Goal: Task Accomplishment & Management: Use online tool/utility

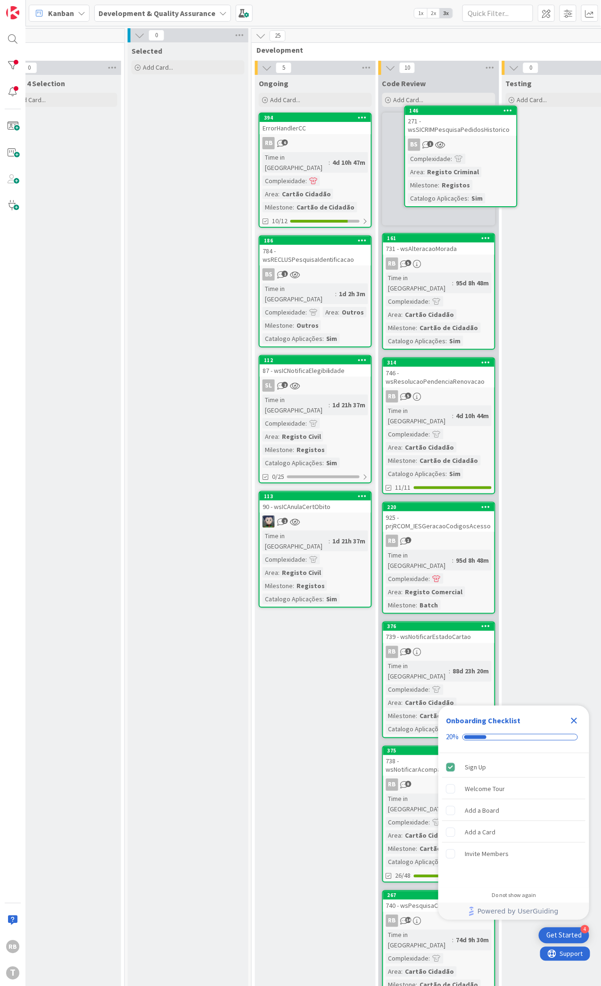
scroll to position [0, 282]
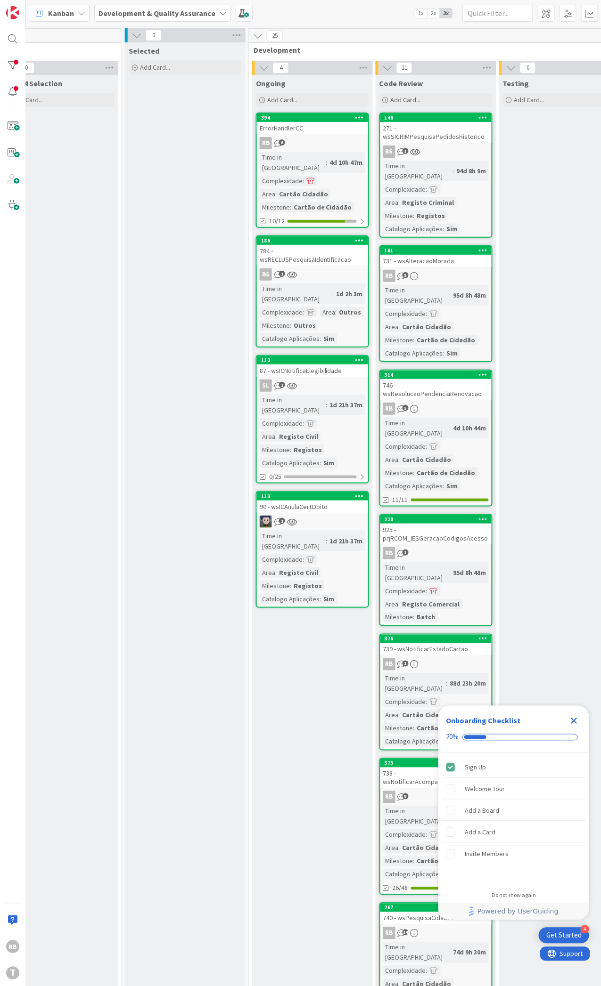
click at [573, 719] on icon "Close Checklist" at bounding box center [573, 720] width 11 height 11
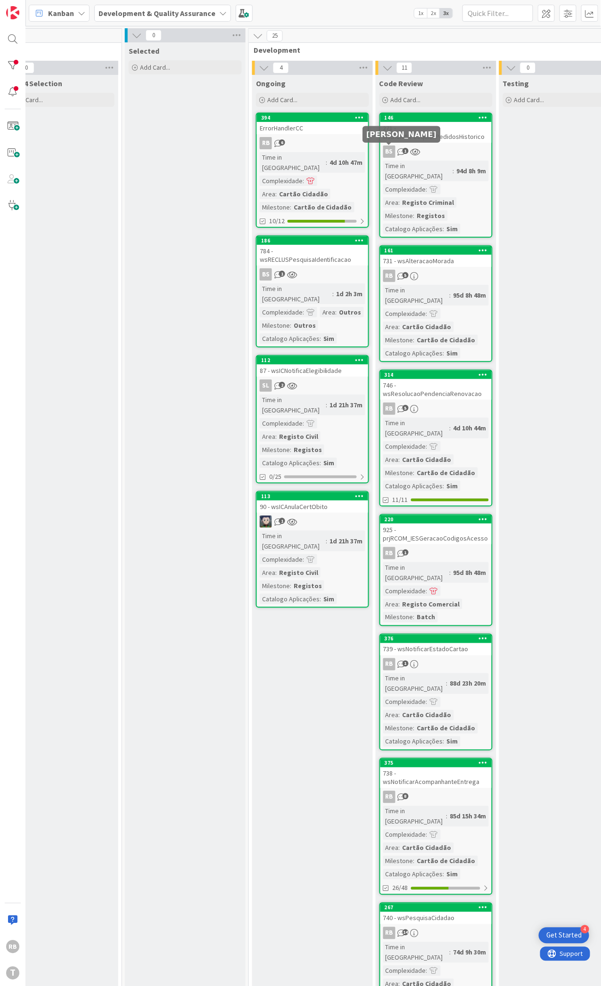
scroll to position [0, 0]
click at [454, 168] on div "94d 8h 9m" at bounding box center [471, 171] width 34 height 10
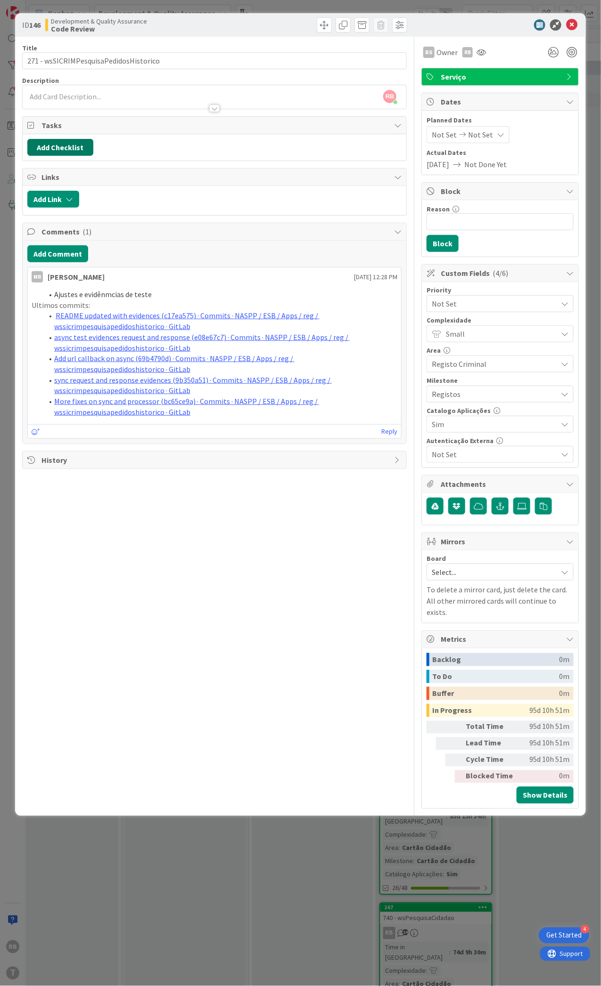
click at [66, 141] on button "Add Checklist" at bounding box center [60, 147] width 66 height 17
click at [41, 216] on button "Add" at bounding box center [44, 214] width 25 height 17
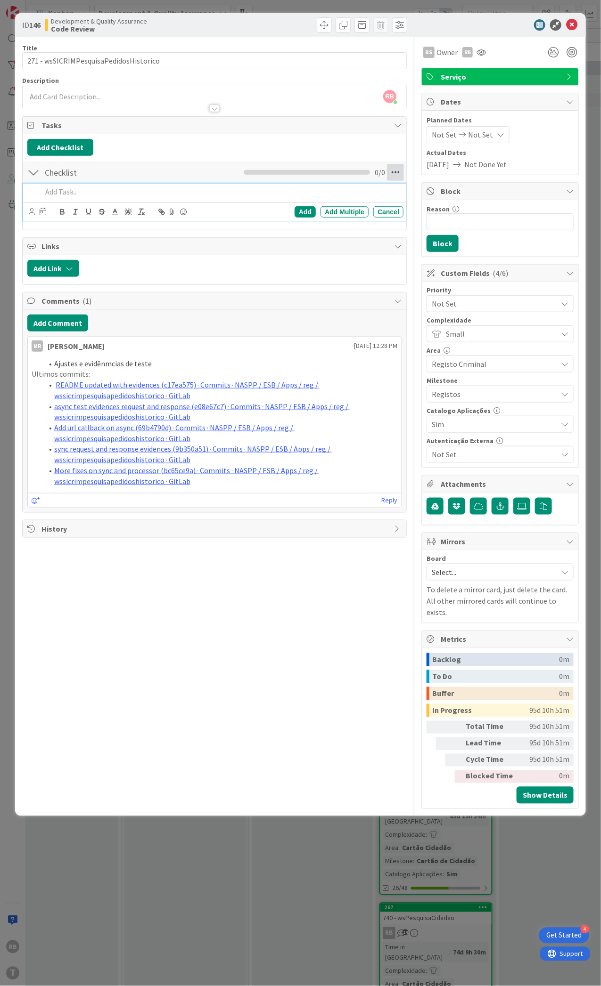
click at [394, 171] on icon at bounding box center [395, 172] width 17 height 17
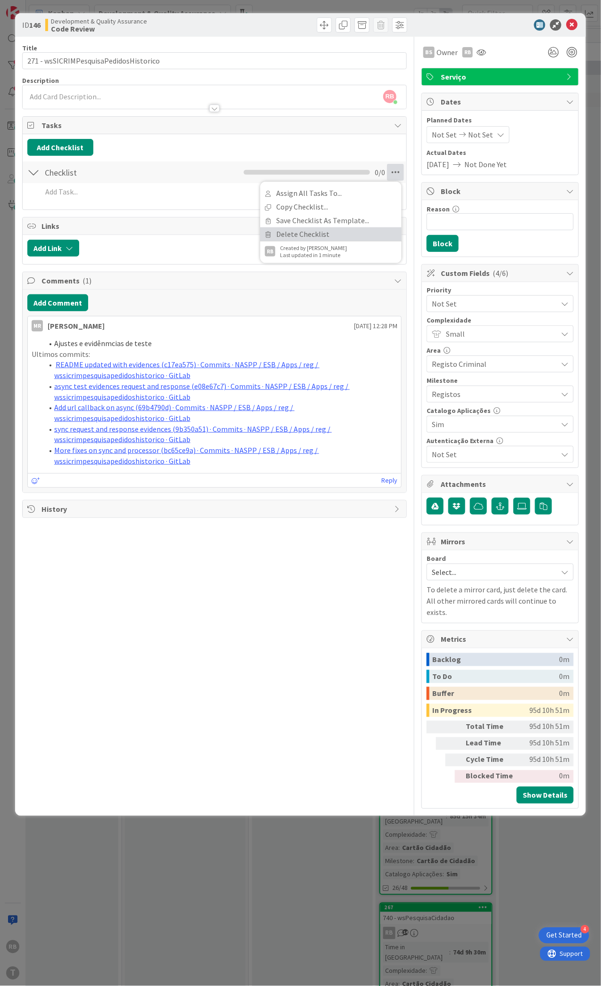
click at [342, 228] on link "Delete Checklist" at bounding box center [330, 234] width 141 height 14
click at [291, 219] on button "Delete" at bounding box center [286, 217] width 35 height 17
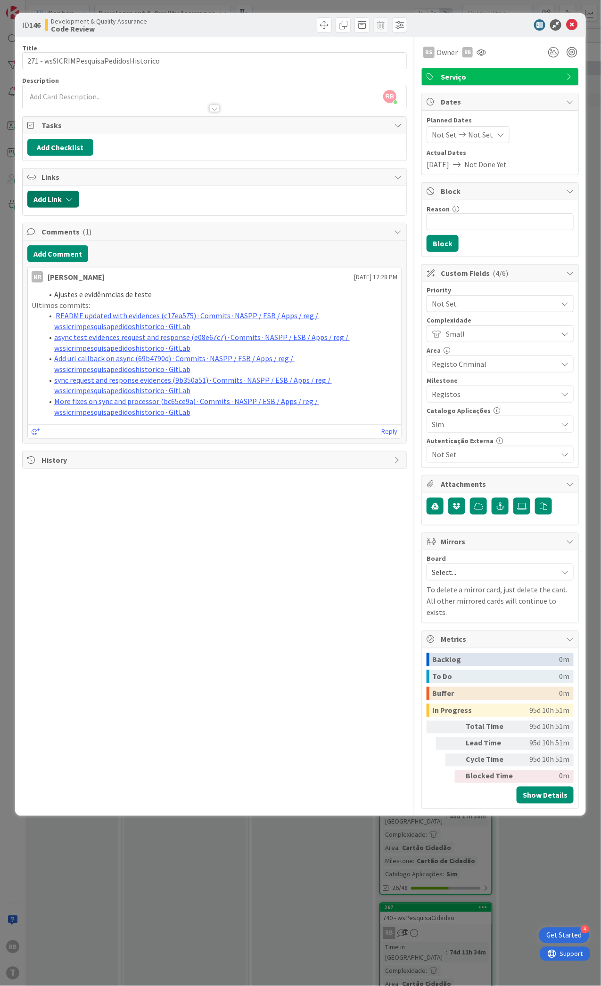
click at [54, 197] on button "Add Link" at bounding box center [53, 199] width 52 height 17
click at [72, 484] on div "Title 38 / 128 271 - wsSICRIMPesquisaPedidosHistorico Description RB [PERSON_NA…" at bounding box center [214, 423] width 384 height 772
click at [65, 148] on button "Add Checklist" at bounding box center [60, 147] width 66 height 17
click at [42, 230] on link "Load template" at bounding box center [56, 232] width 48 height 9
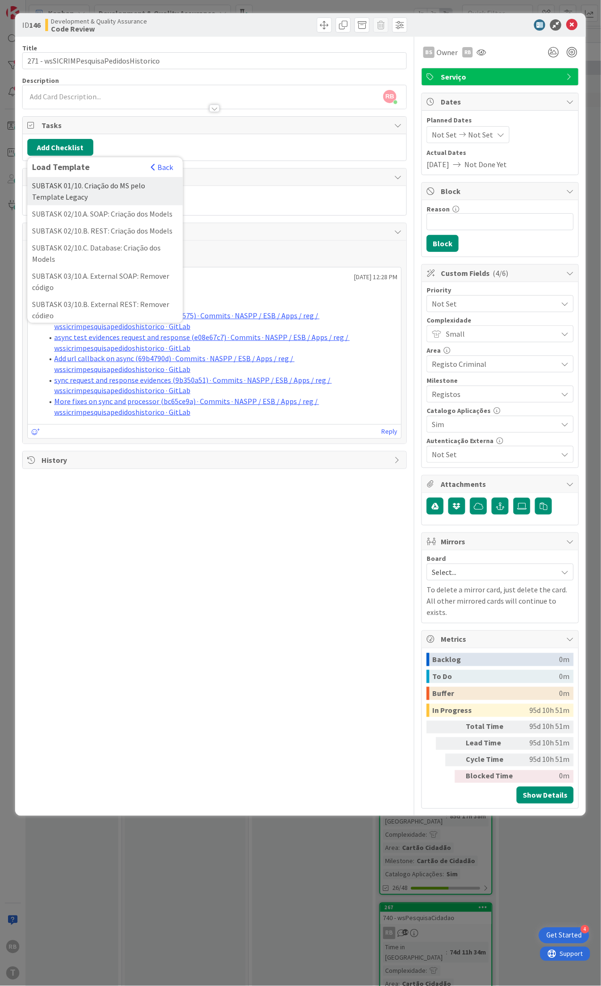
click at [63, 193] on div "SUBTASK 01/10. Criação do MS pelo Template Legacy" at bounding box center [104, 191] width 155 height 28
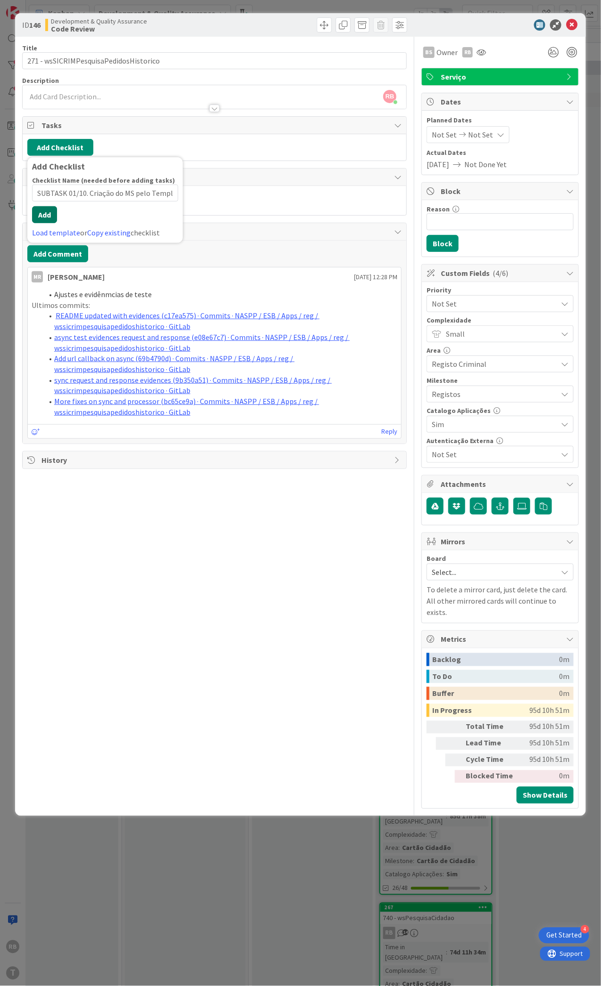
click at [45, 221] on button "Add" at bounding box center [44, 214] width 25 height 17
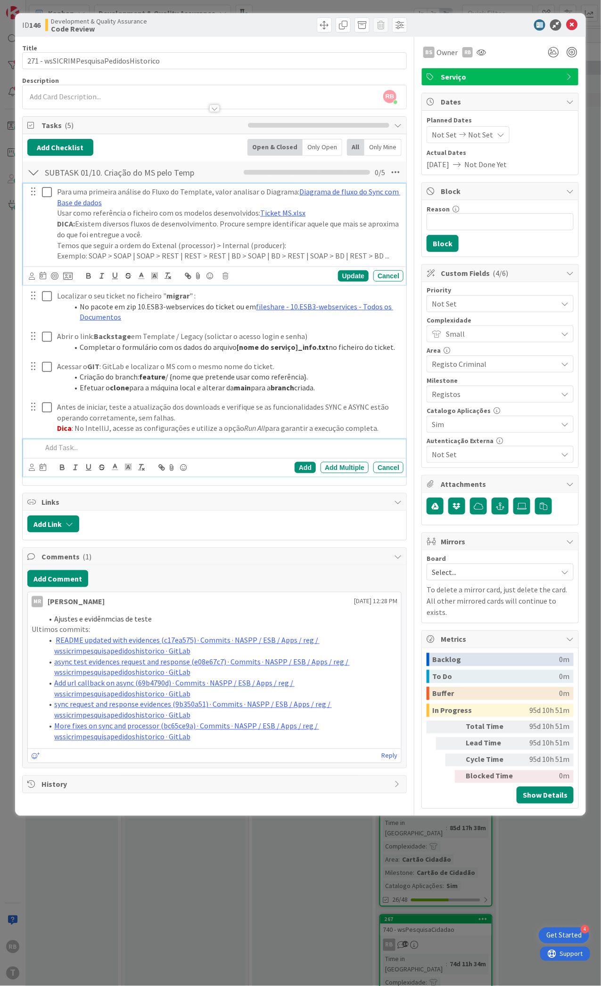
click at [44, 194] on icon at bounding box center [47, 192] width 10 height 11
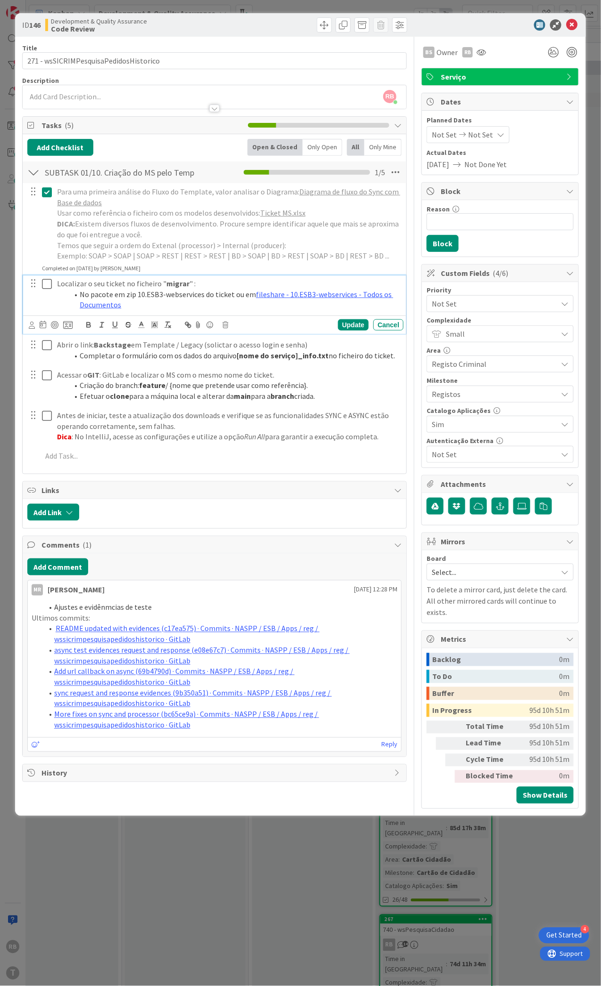
click at [44, 284] on icon at bounding box center [47, 283] width 10 height 11
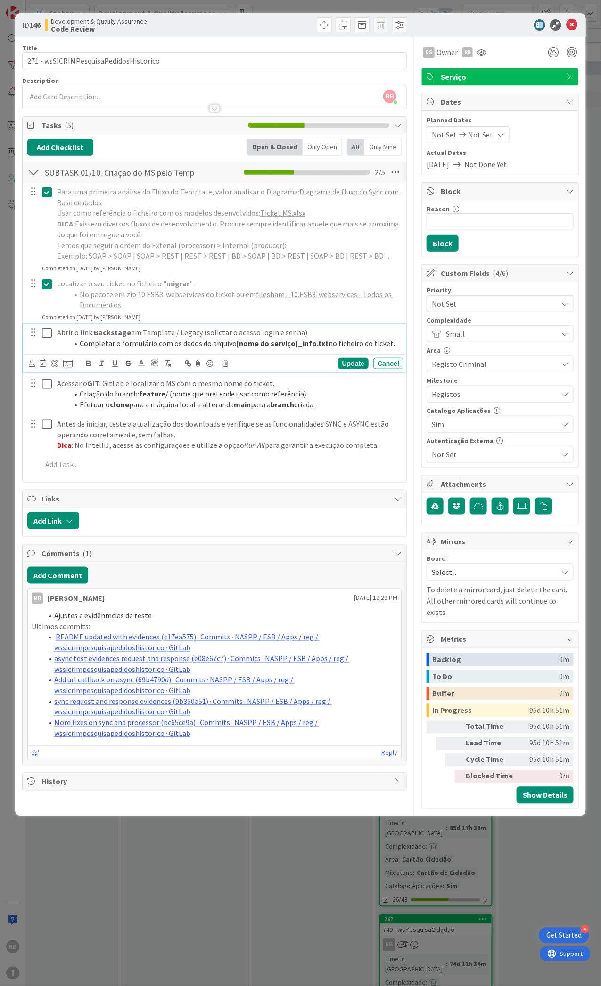
click at [44, 330] on icon at bounding box center [47, 332] width 10 height 11
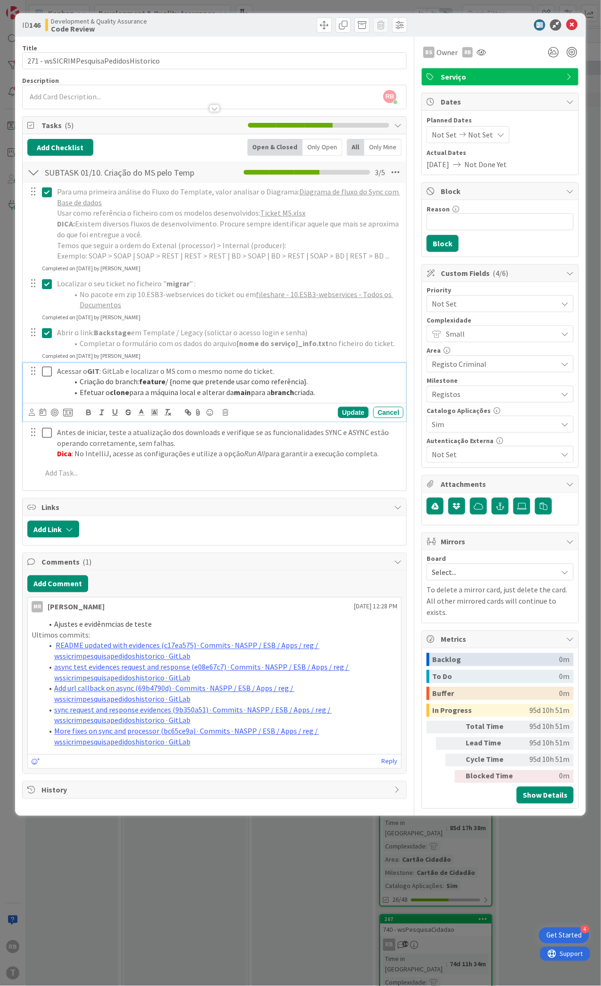
click at [45, 369] on icon at bounding box center [47, 371] width 10 height 11
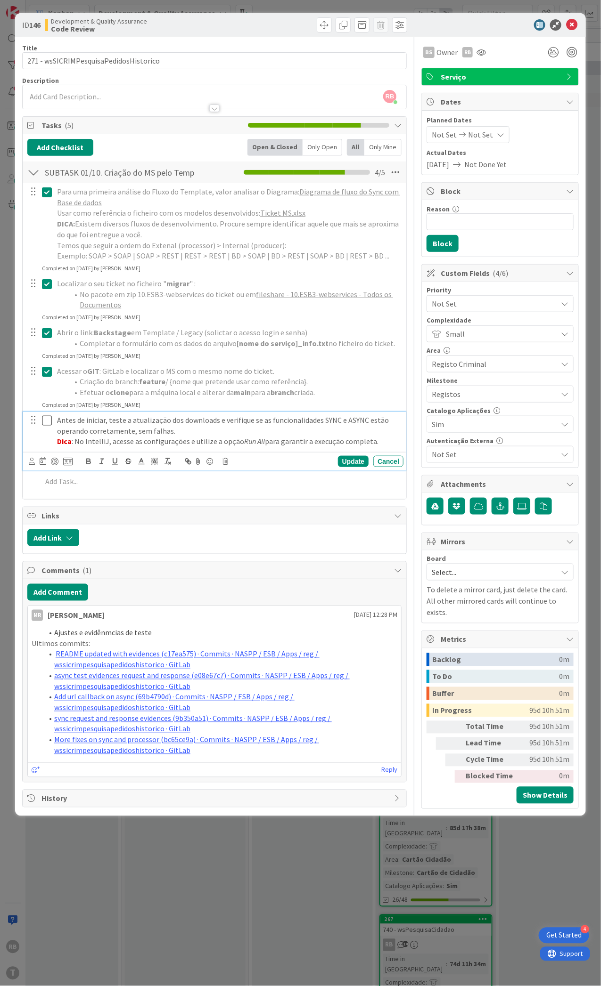
click at [47, 420] on icon at bounding box center [47, 420] width 10 height 11
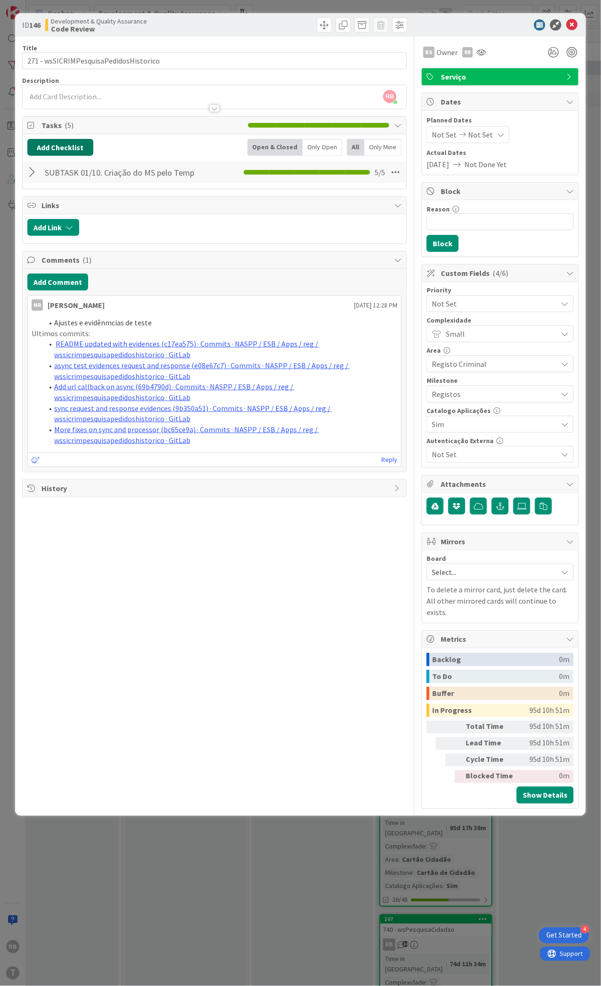
click at [62, 146] on button "Add Checklist" at bounding box center [60, 147] width 66 height 17
click at [38, 232] on link "Load template" at bounding box center [56, 232] width 48 height 9
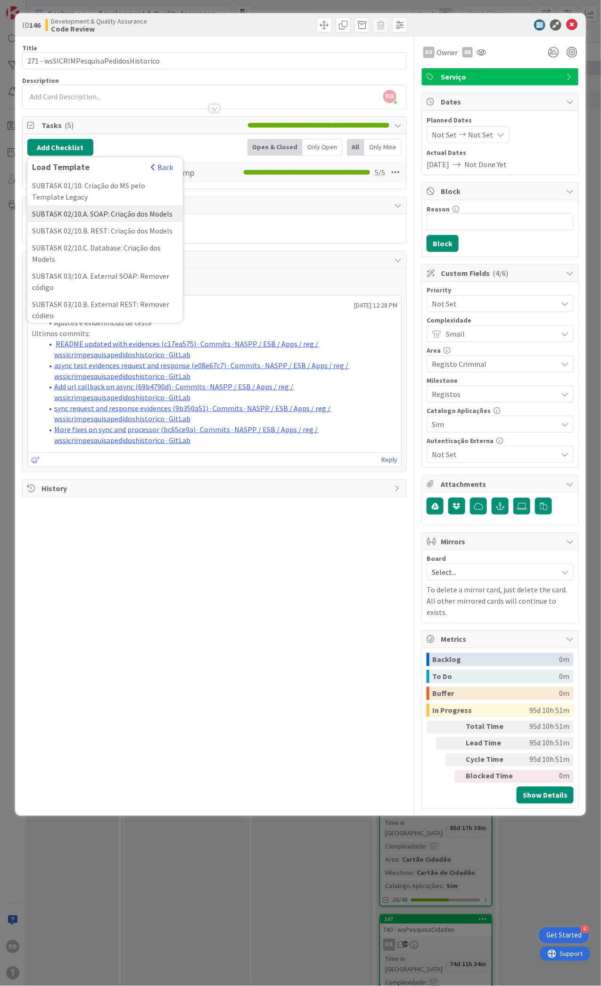
click at [101, 215] on div "SUBTASK 02/10.A. SOAP: Criação dos Models" at bounding box center [104, 213] width 155 height 17
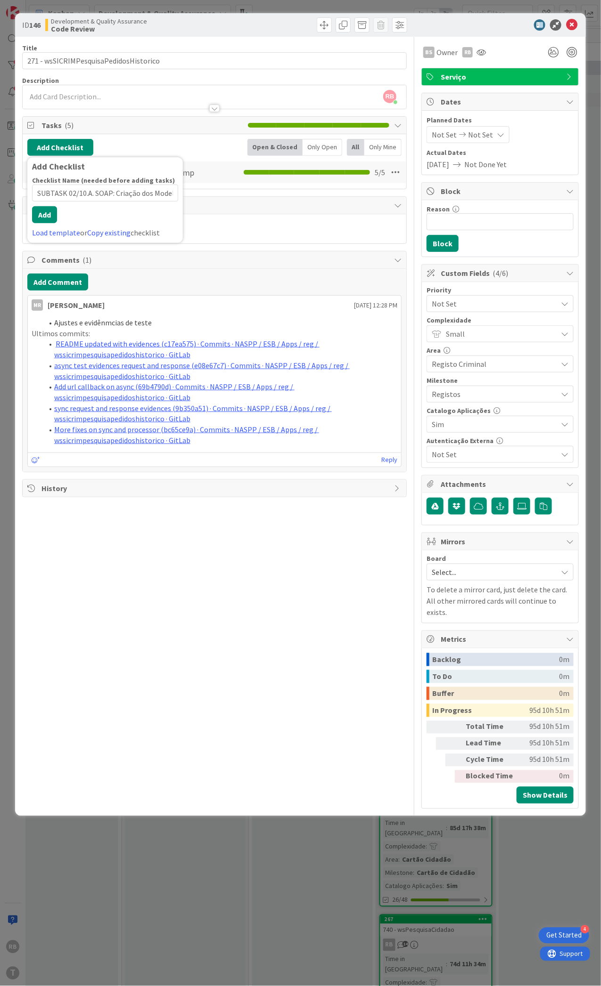
scroll to position [0, 4]
click at [45, 221] on button "Add" at bounding box center [44, 214] width 25 height 17
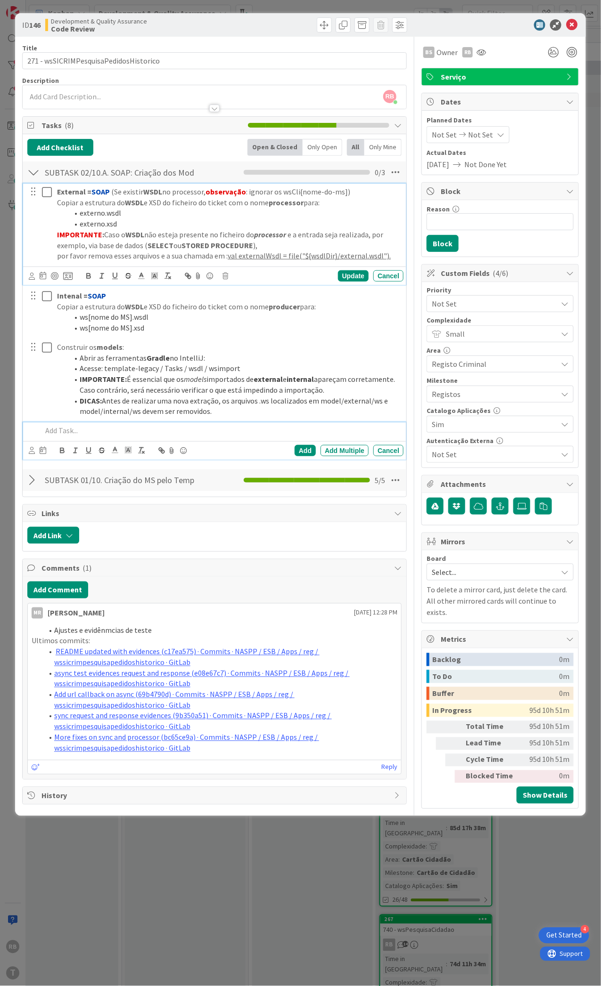
click at [47, 193] on icon at bounding box center [47, 192] width 10 height 11
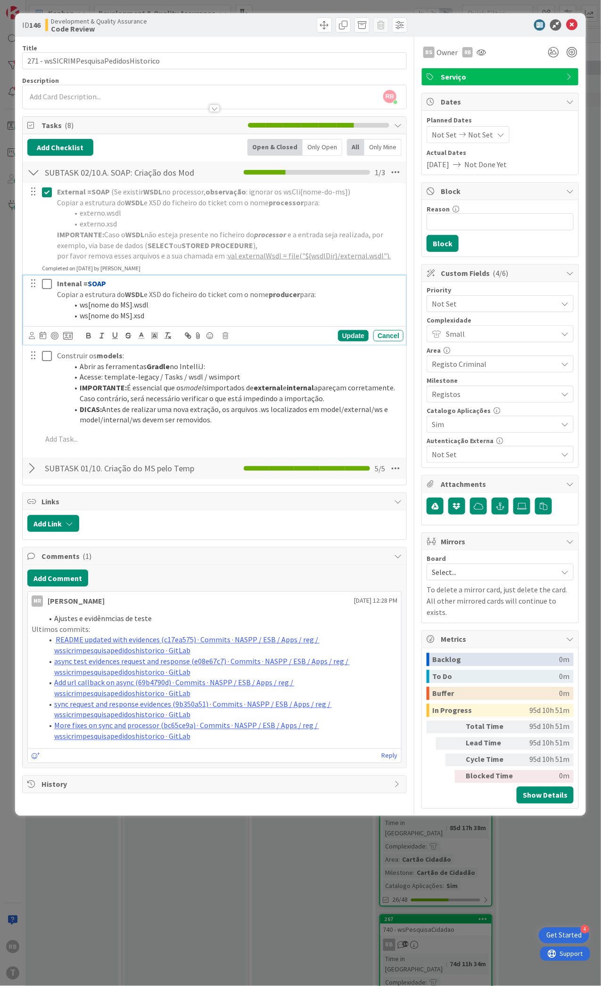
click at [45, 286] on icon at bounding box center [47, 283] width 10 height 11
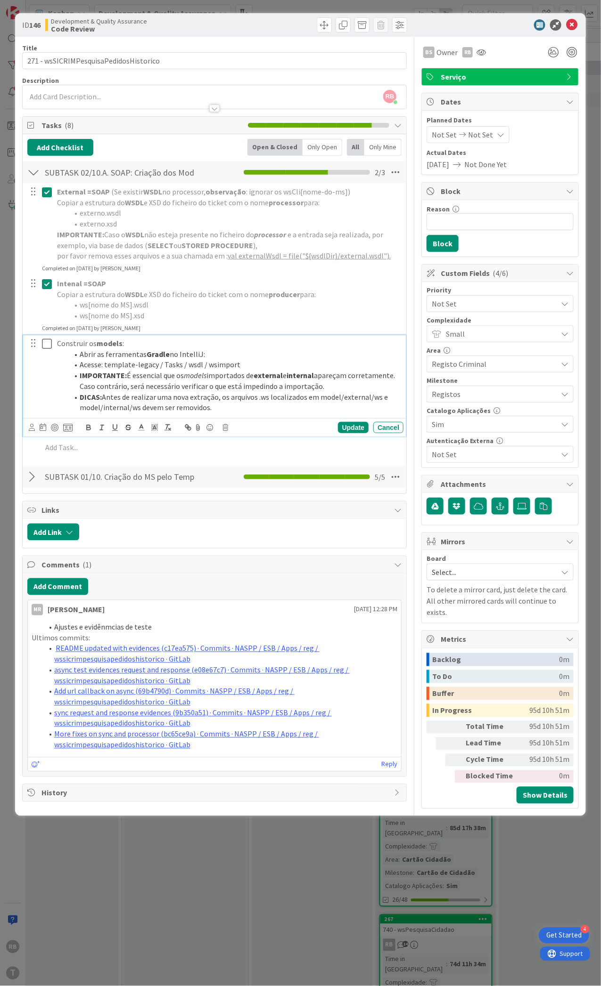
click at [47, 342] on icon at bounding box center [47, 343] width 10 height 11
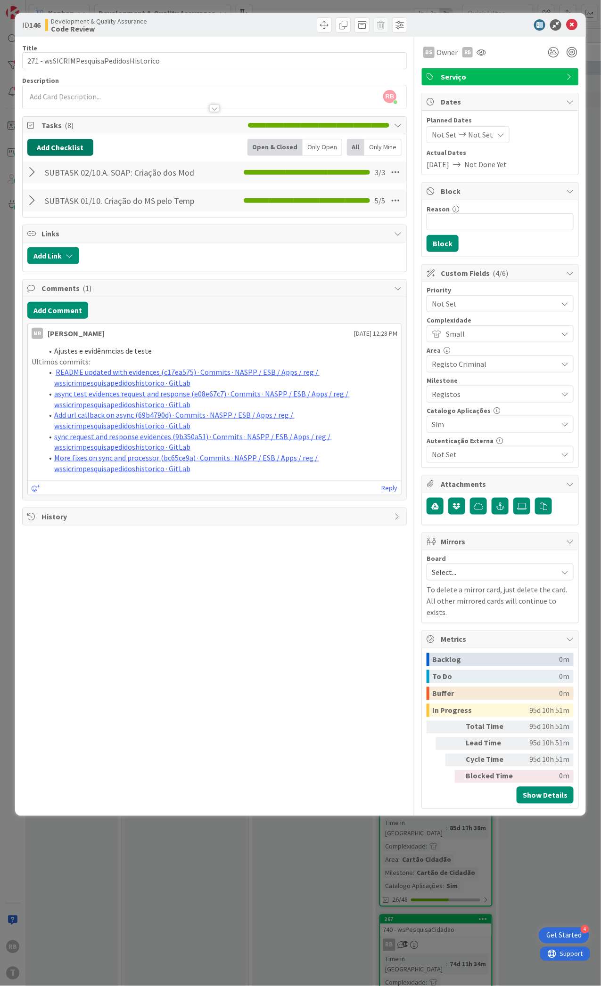
click at [54, 147] on button "Add Checklist" at bounding box center [60, 147] width 66 height 17
click at [50, 233] on link "Load template" at bounding box center [56, 232] width 48 height 9
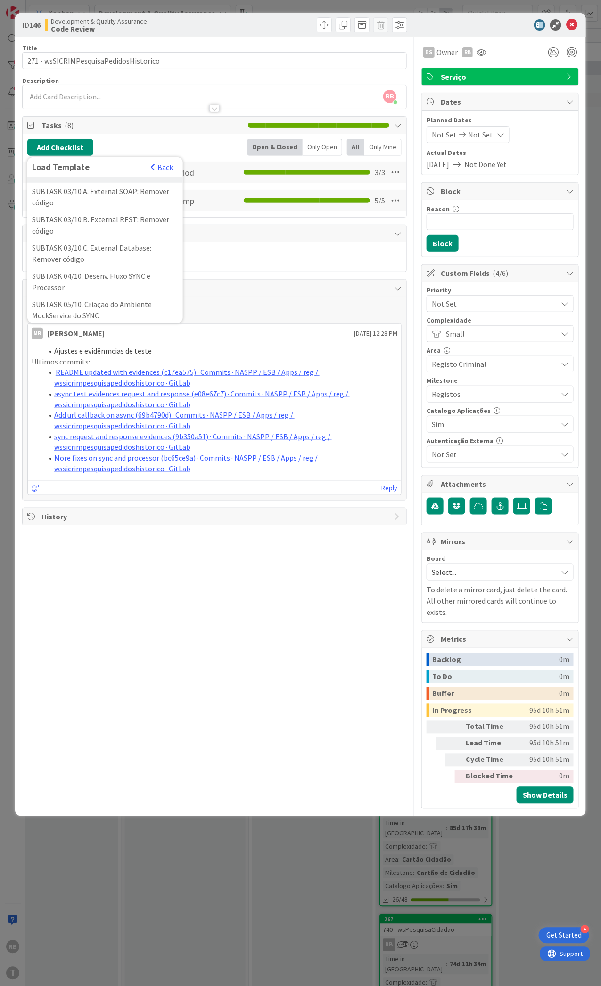
scroll to position [63, 0]
click at [99, 233] on div "SUBTASK 03/10.A. External SOAP: Remover código" at bounding box center [104, 219] width 155 height 28
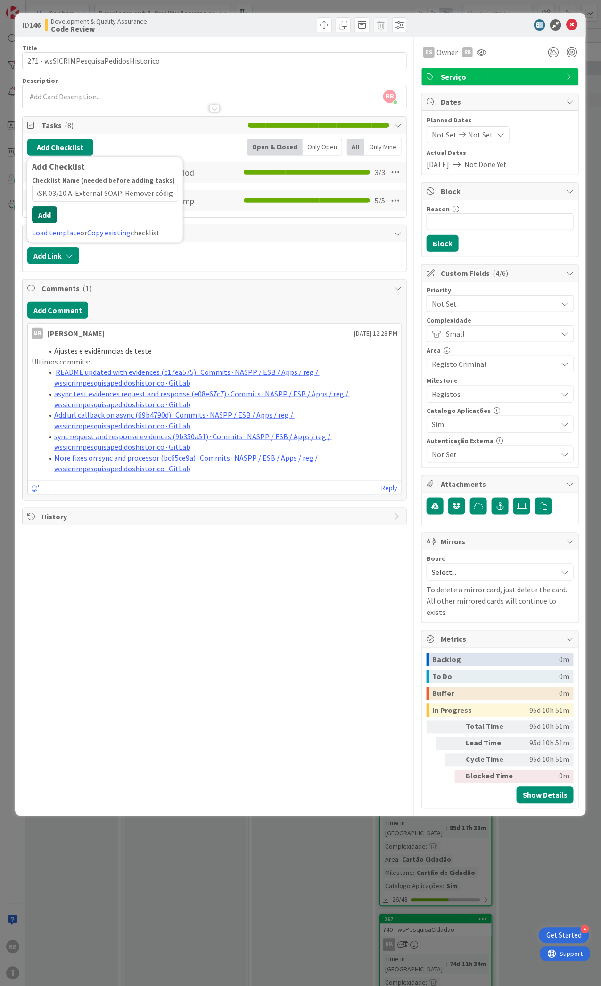
scroll to position [0, 0]
click at [43, 222] on button "Add" at bounding box center [44, 214] width 25 height 17
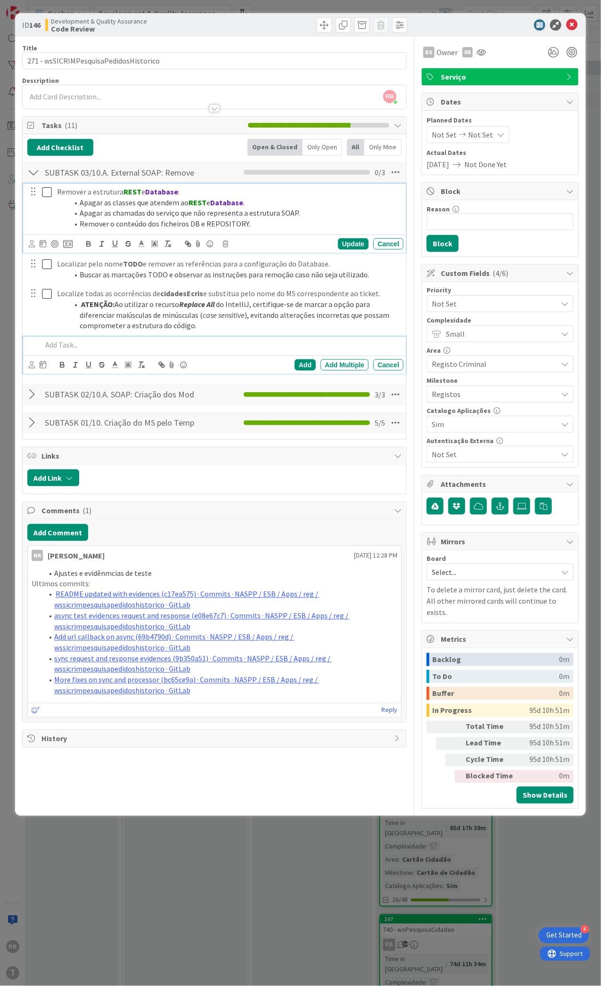
click at [45, 195] on icon at bounding box center [47, 192] width 10 height 11
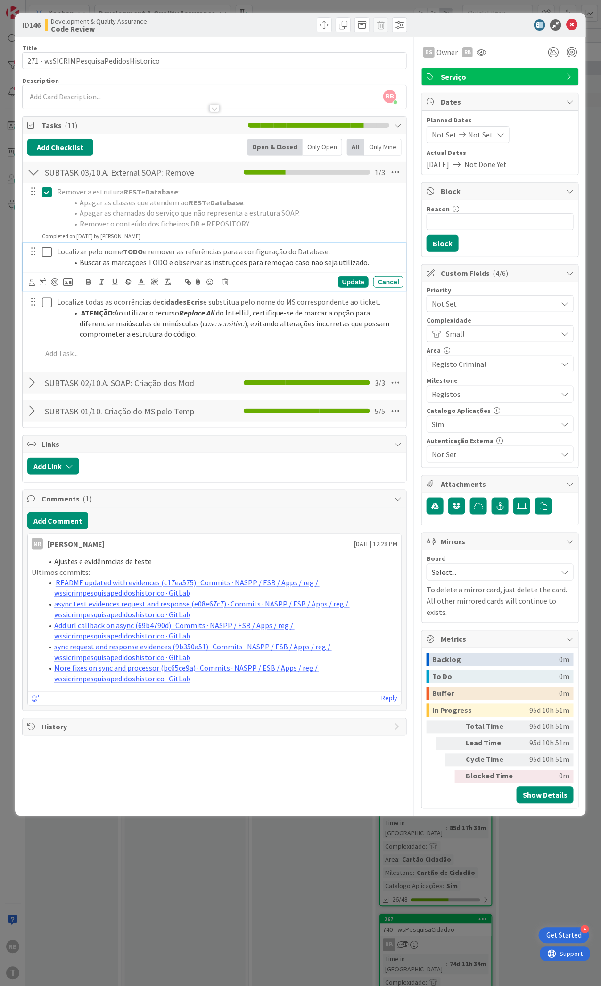
click at [45, 248] on icon at bounding box center [47, 251] width 10 height 11
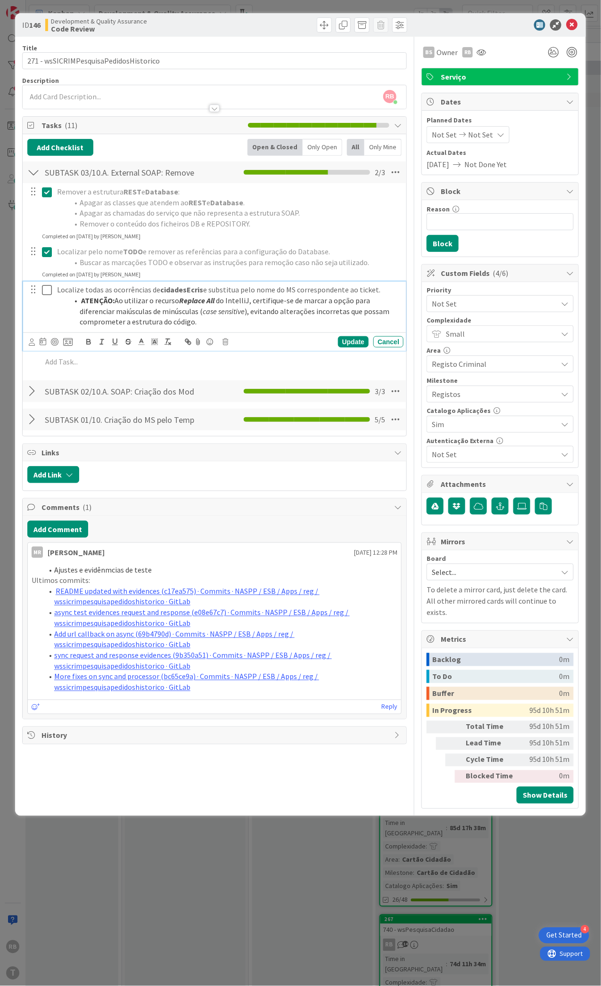
click at [44, 286] on icon at bounding box center [47, 289] width 10 height 11
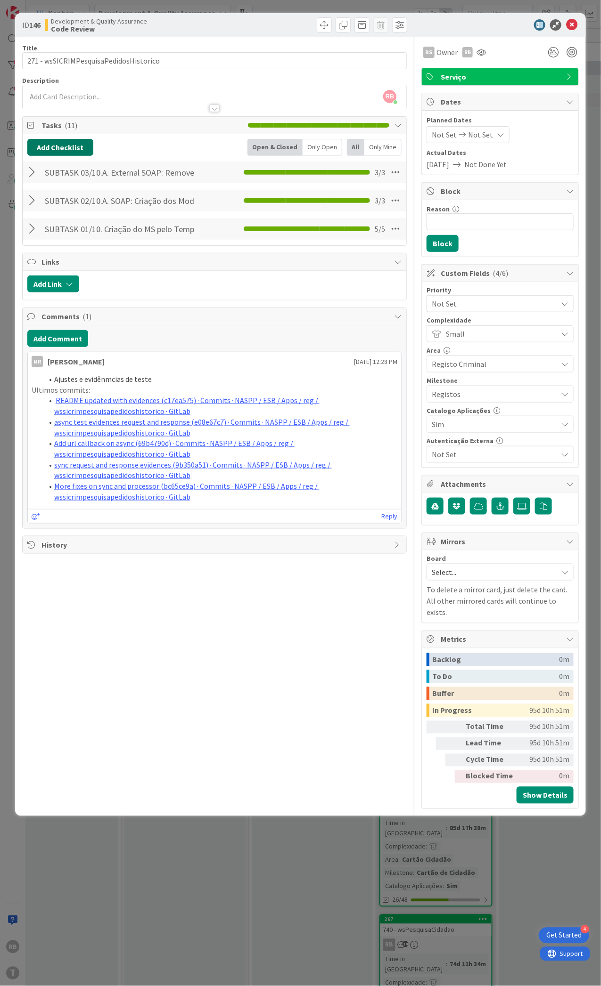
click at [45, 147] on button "Add Checklist" at bounding box center [60, 147] width 66 height 17
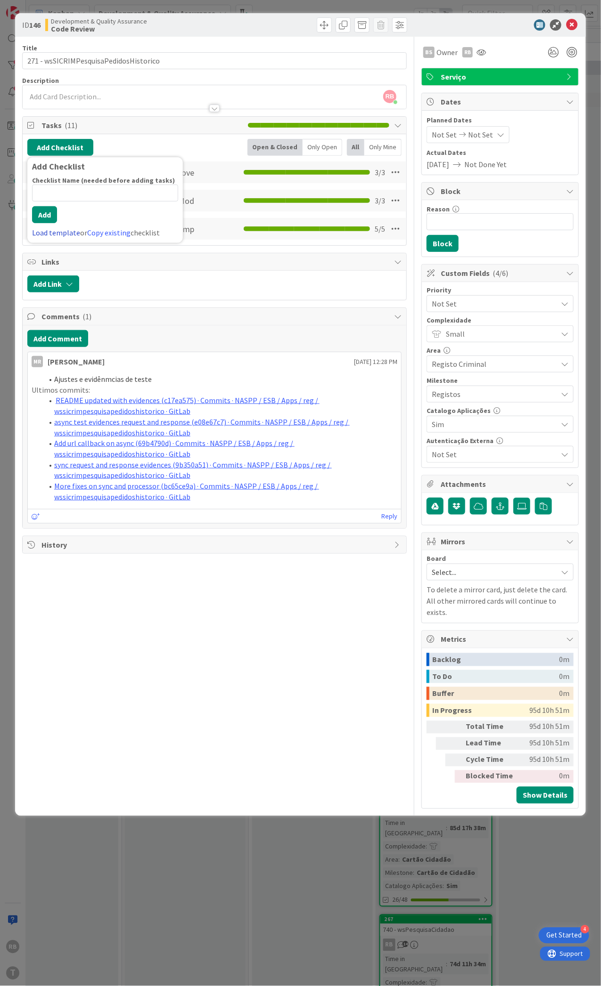
click at [48, 232] on link "Load template" at bounding box center [56, 232] width 48 height 9
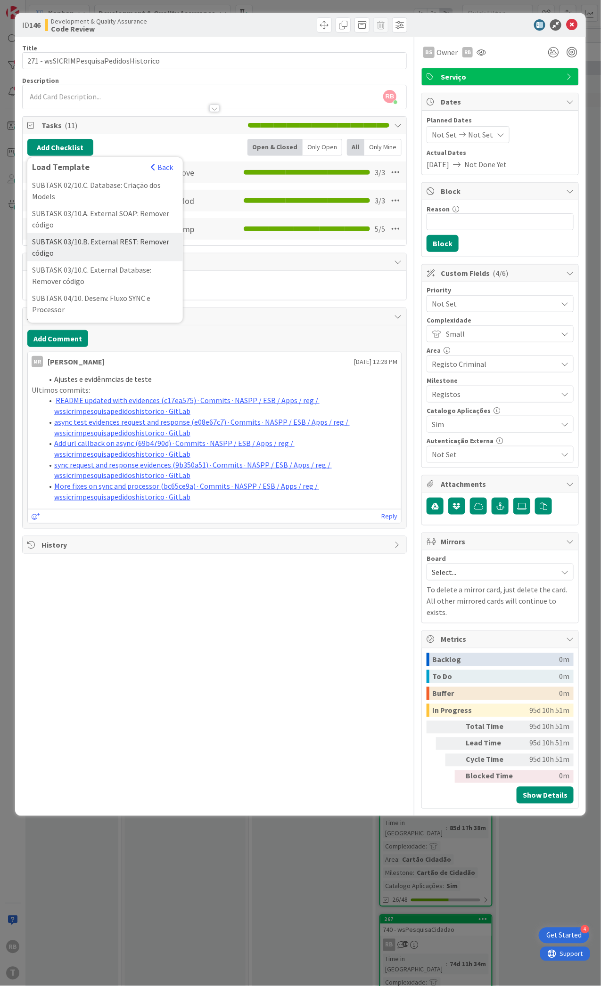
scroll to position [125, 0]
click at [44, 255] on div "SUBTASK 04/10. Desenv. Fluxo SYNC e Processor" at bounding box center [104, 241] width 155 height 28
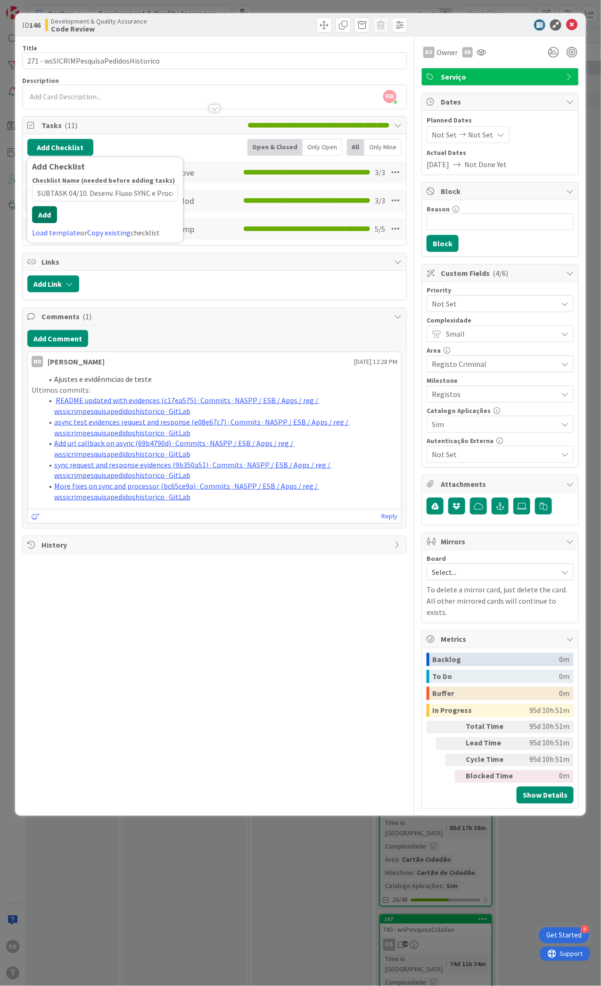
scroll to position [0, 15]
click at [44, 219] on button "Add" at bounding box center [44, 214] width 25 height 17
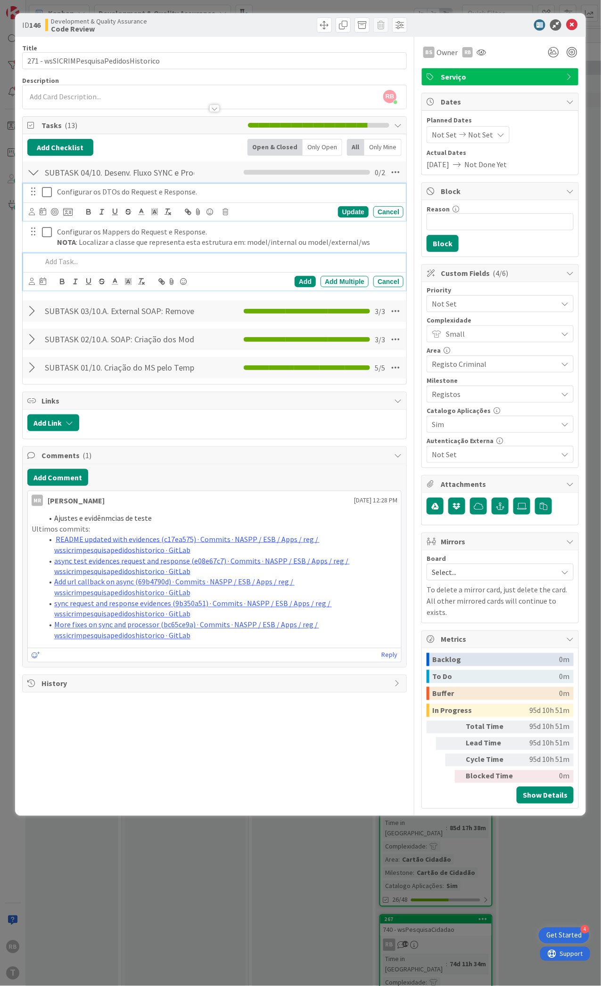
click at [45, 190] on icon at bounding box center [47, 192] width 10 height 11
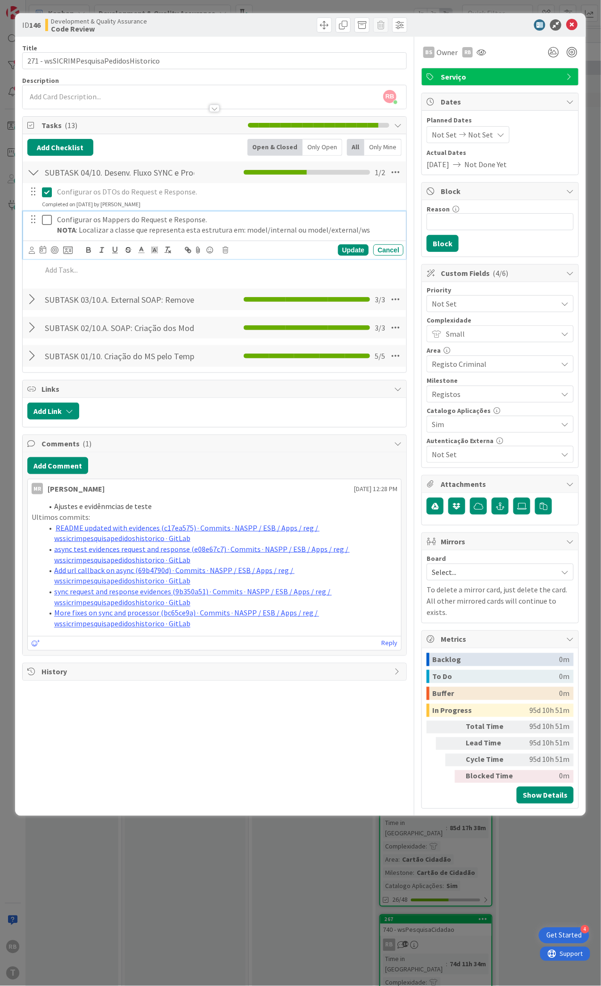
click at [49, 216] on icon at bounding box center [47, 219] width 10 height 11
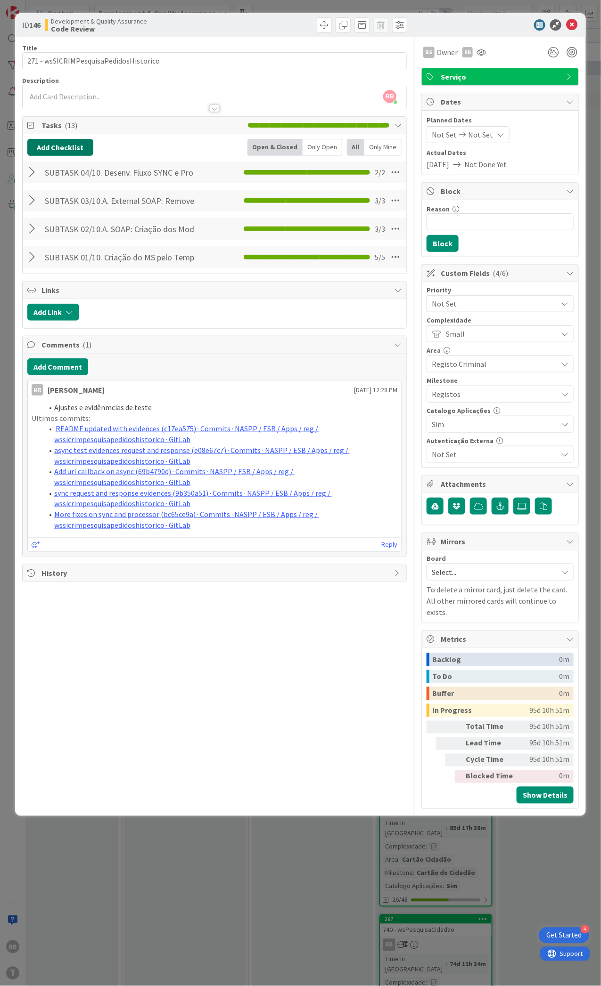
click at [61, 152] on button "Add Checklist" at bounding box center [60, 147] width 66 height 17
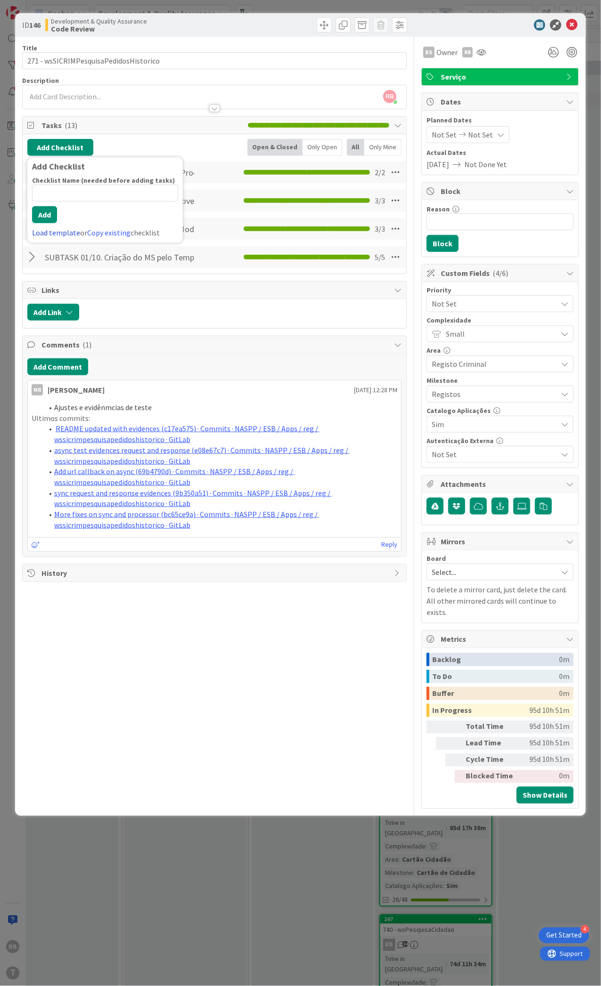
click at [44, 232] on link "Load template" at bounding box center [56, 232] width 48 height 9
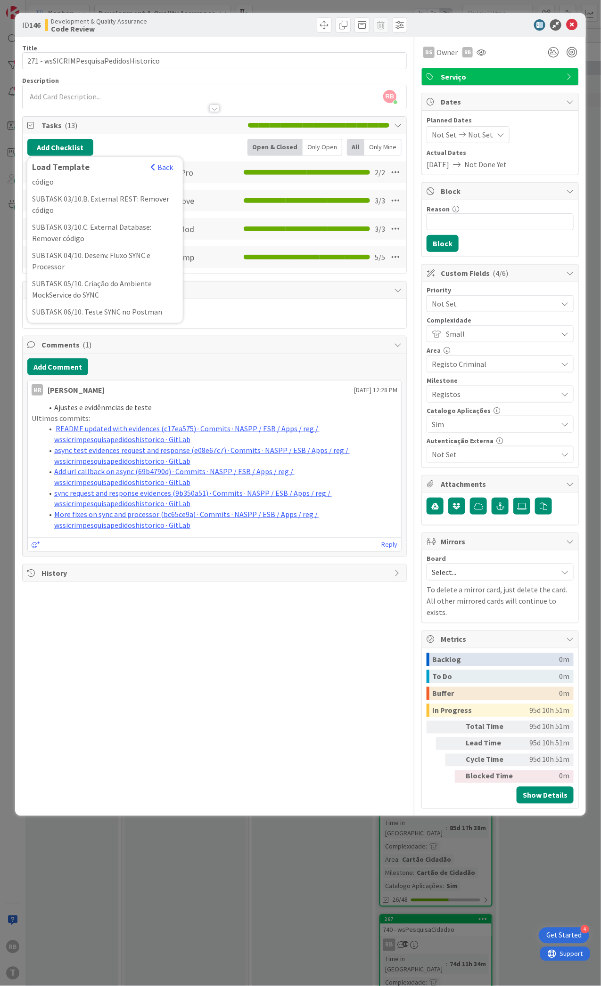
scroll to position [125, 0]
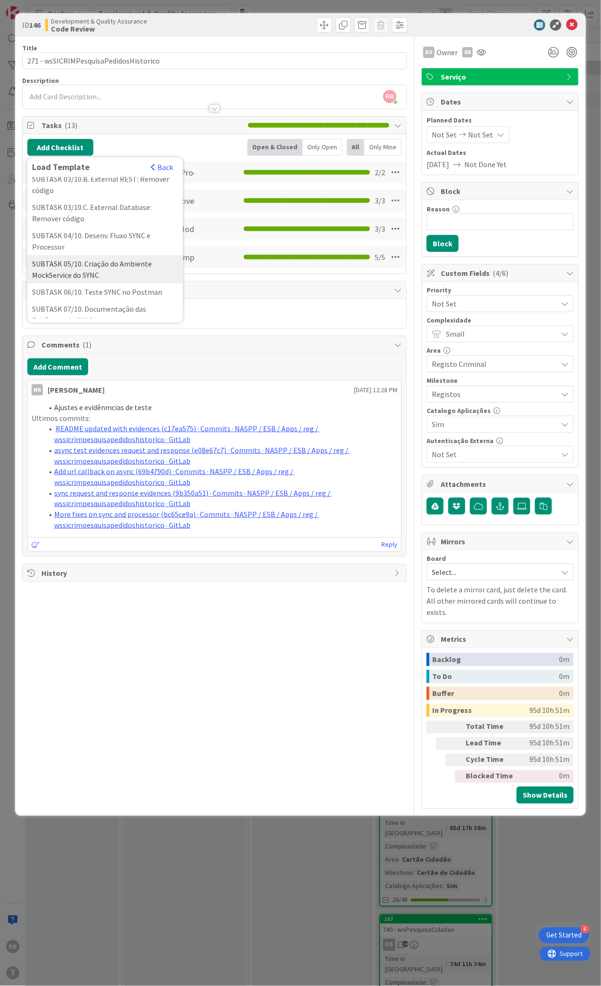
click at [82, 283] on div "SUBTASK 05/10. Criação do Ambiente MockService do SYNC" at bounding box center [104, 269] width 155 height 28
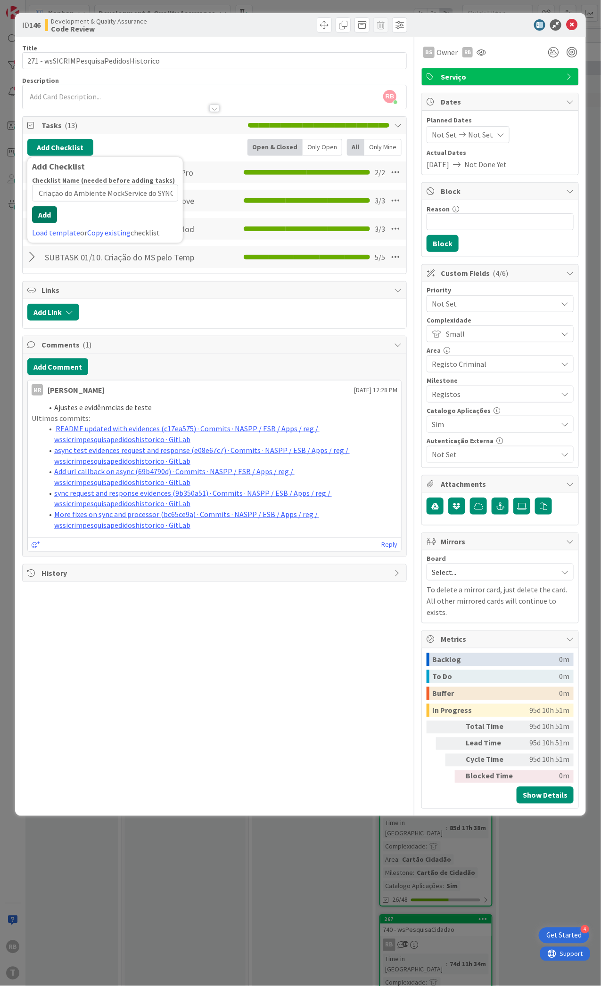
scroll to position [0, 0]
click at [45, 219] on button "Add" at bounding box center [44, 214] width 25 height 17
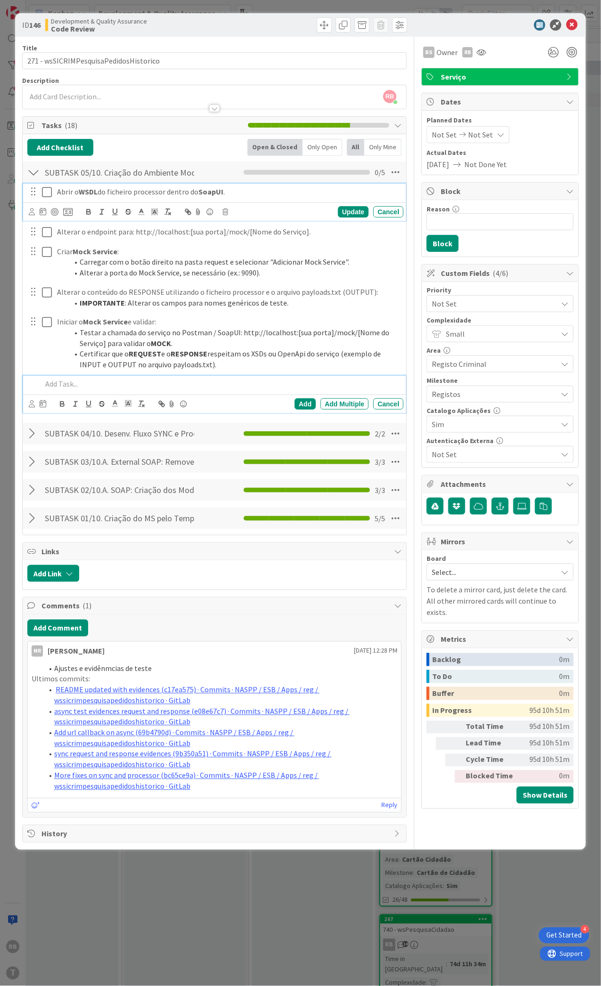
click at [47, 193] on icon at bounding box center [47, 192] width 10 height 11
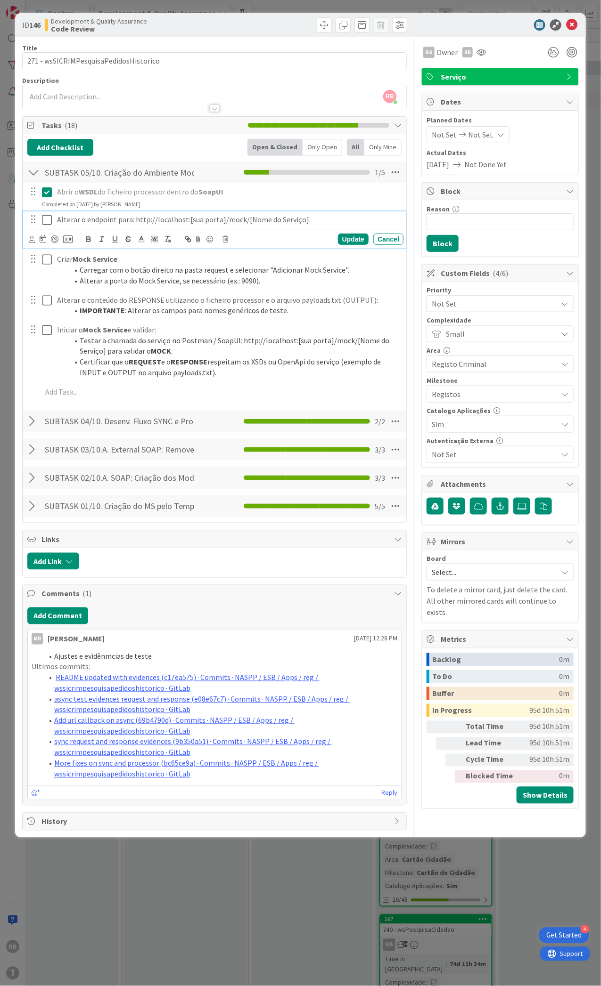
click at [49, 219] on icon at bounding box center [47, 219] width 10 height 11
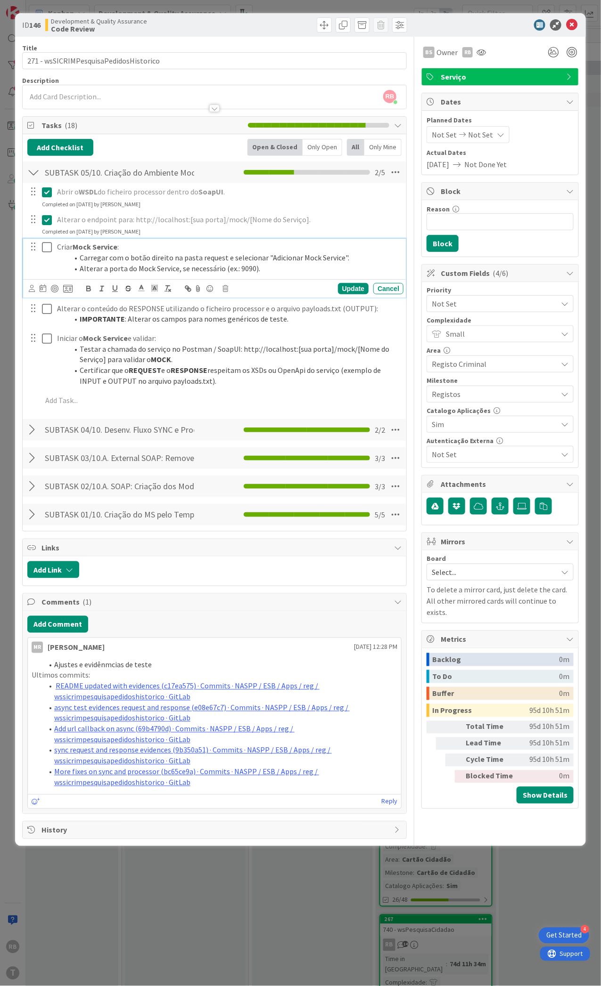
click at [44, 247] on icon at bounding box center [47, 247] width 10 height 11
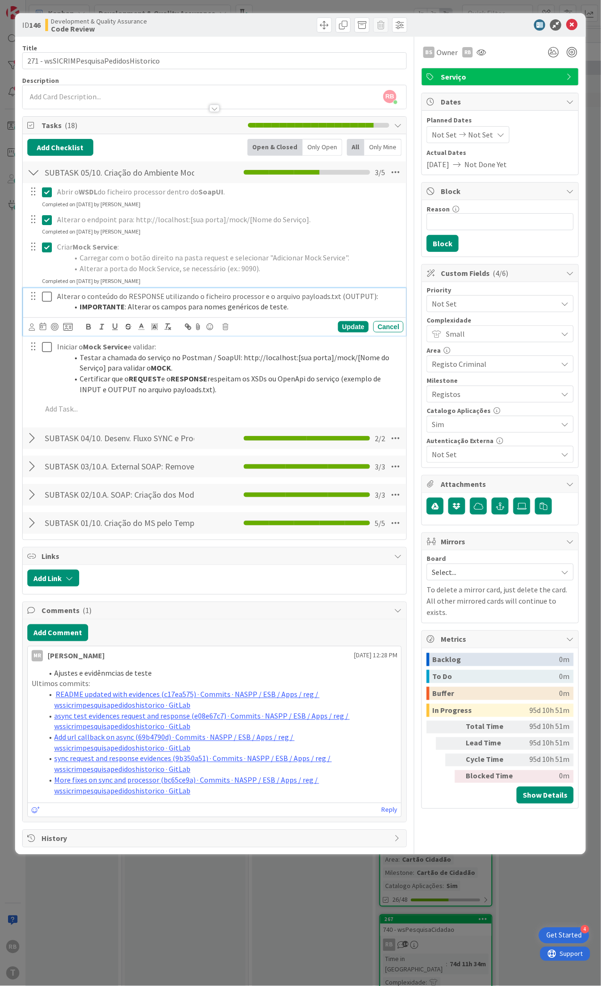
click at [44, 292] on icon at bounding box center [47, 296] width 10 height 11
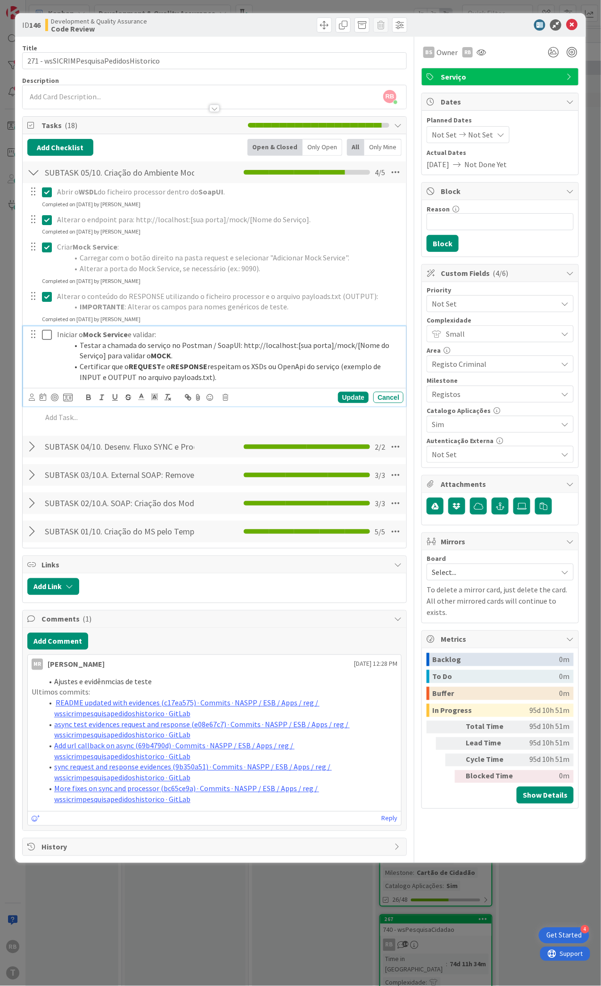
click at [43, 335] on icon at bounding box center [47, 334] width 10 height 11
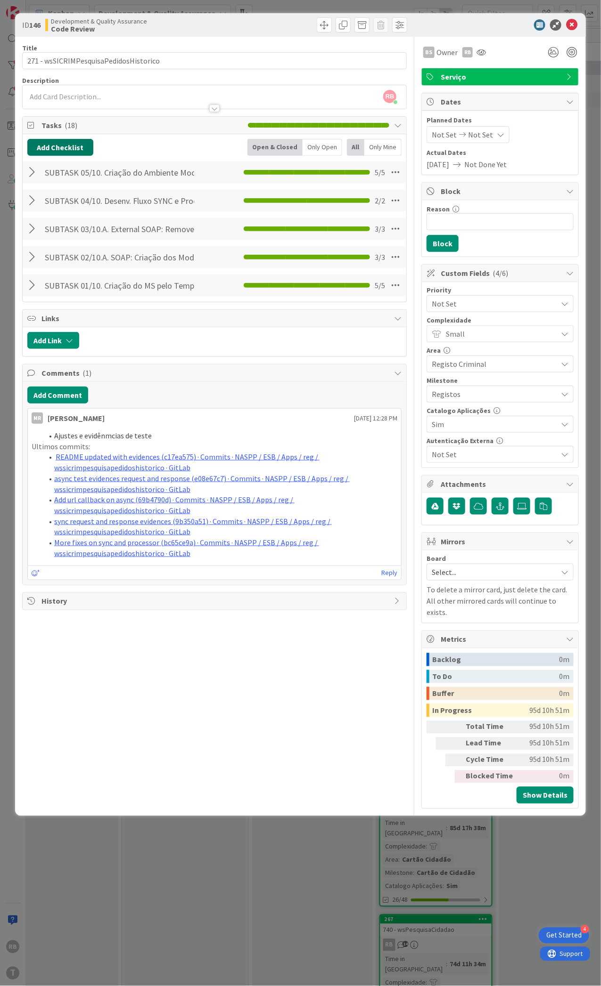
click at [66, 142] on button "Add Checklist" at bounding box center [60, 147] width 66 height 17
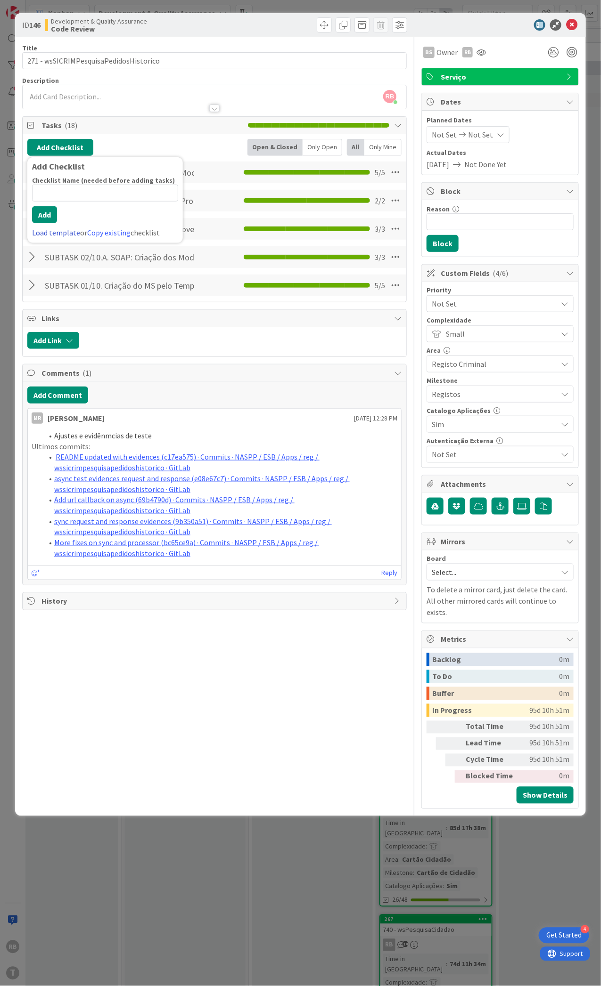
click at [57, 232] on link "Load template" at bounding box center [56, 232] width 48 height 9
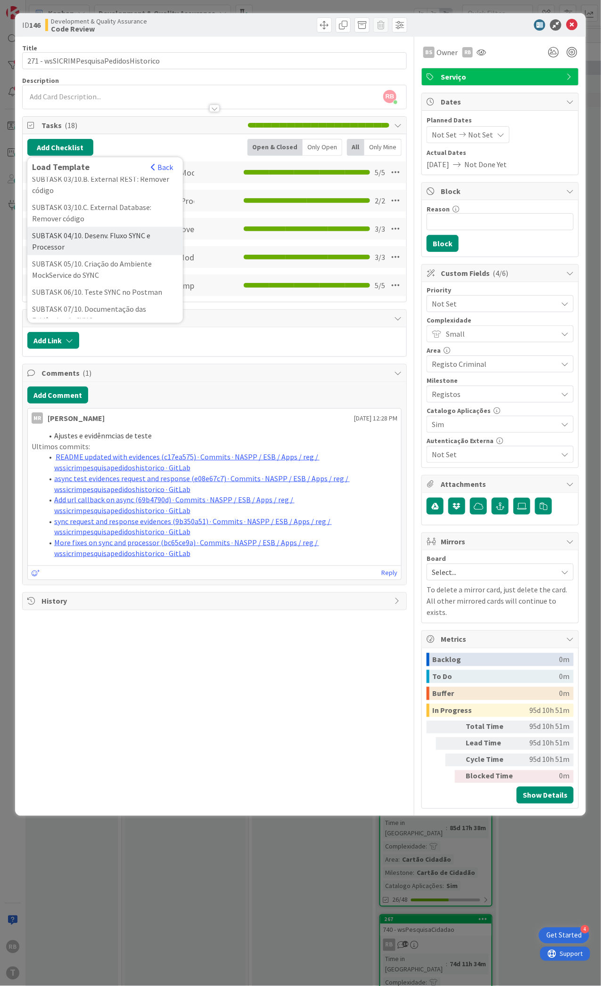
scroll to position [188, 0]
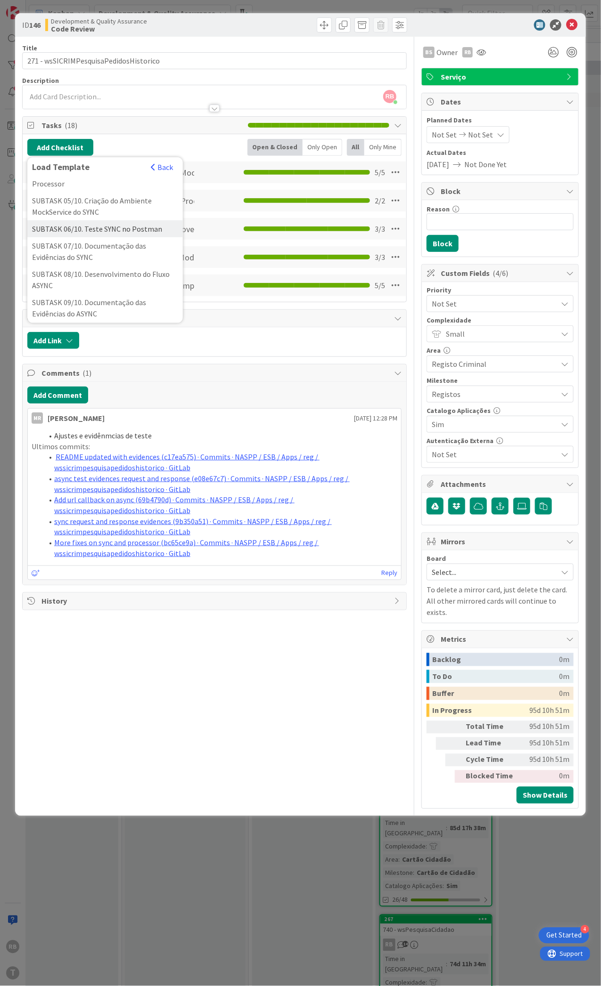
click at [106, 237] on div "SUBTASK 06/10. Teste SYNC no Postman" at bounding box center [104, 228] width 155 height 17
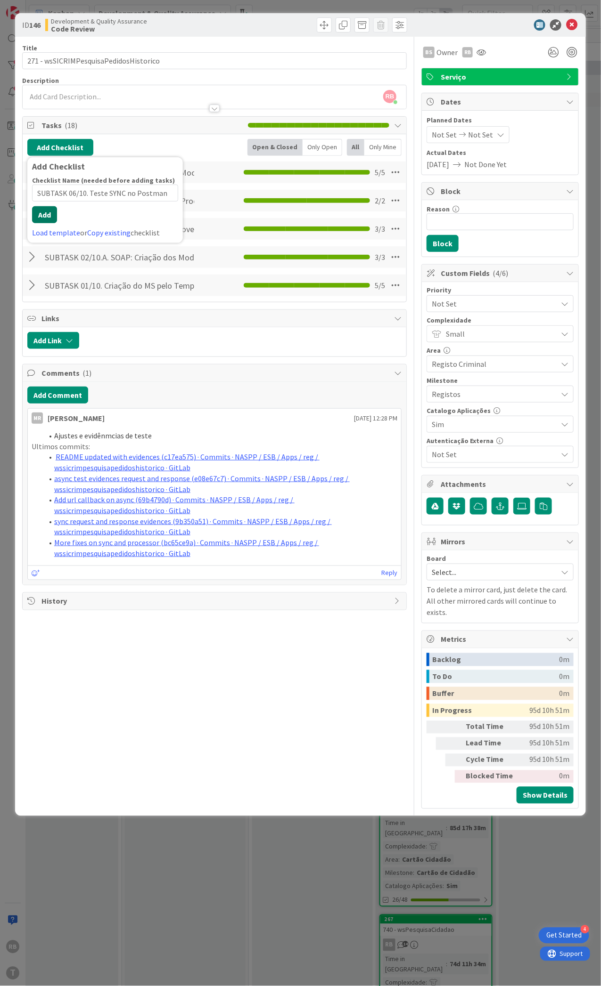
click at [42, 218] on button "Add" at bounding box center [44, 214] width 25 height 17
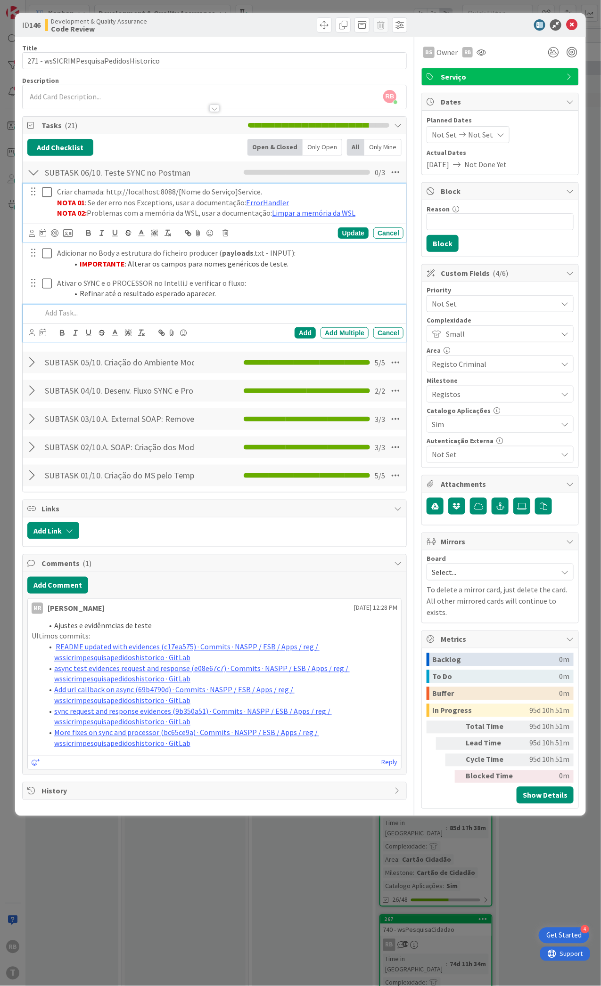
click at [48, 188] on icon at bounding box center [47, 192] width 10 height 11
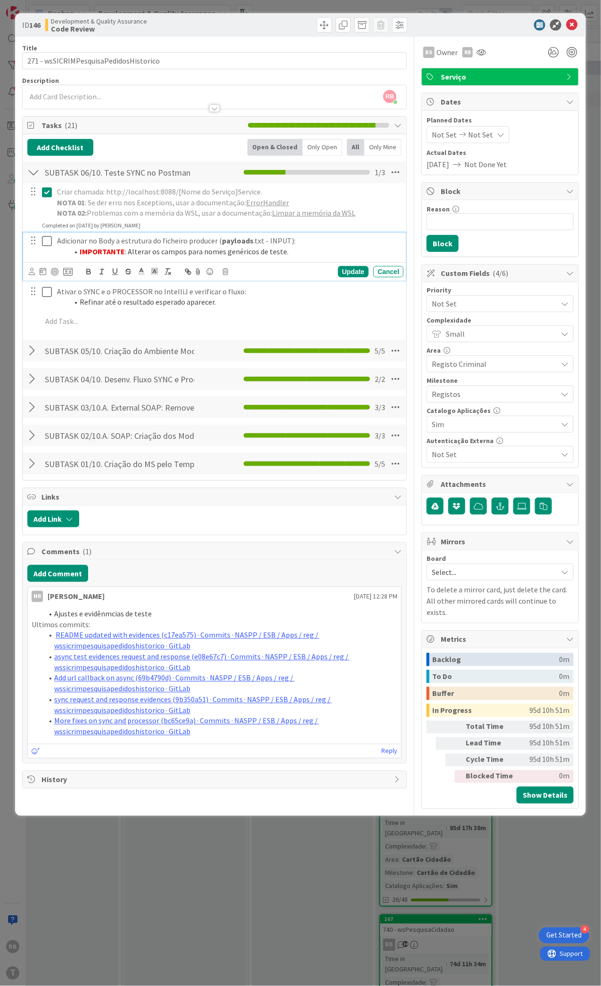
click at [48, 242] on icon at bounding box center [47, 240] width 10 height 11
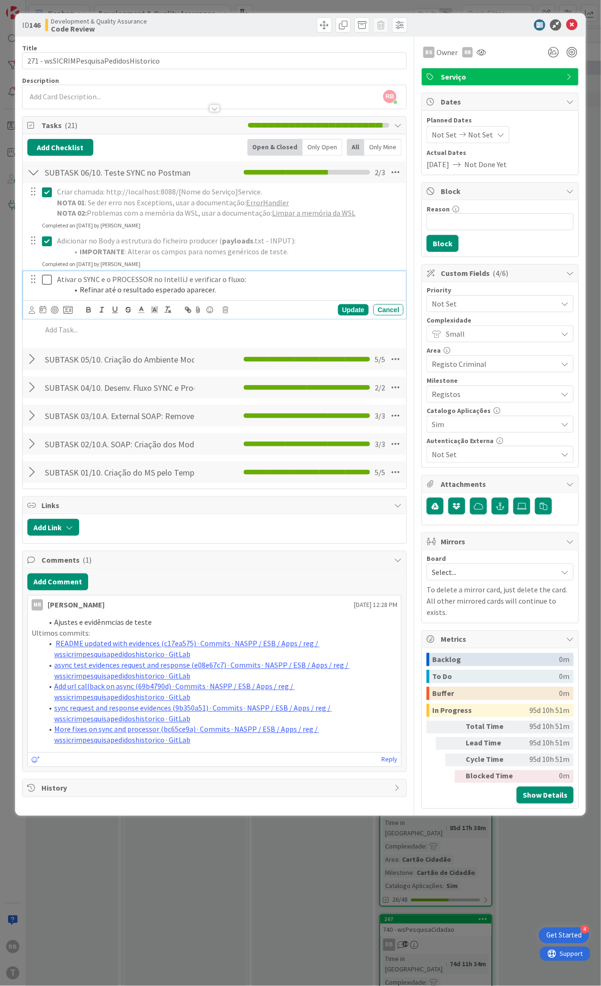
click at [47, 276] on icon at bounding box center [47, 279] width 10 height 11
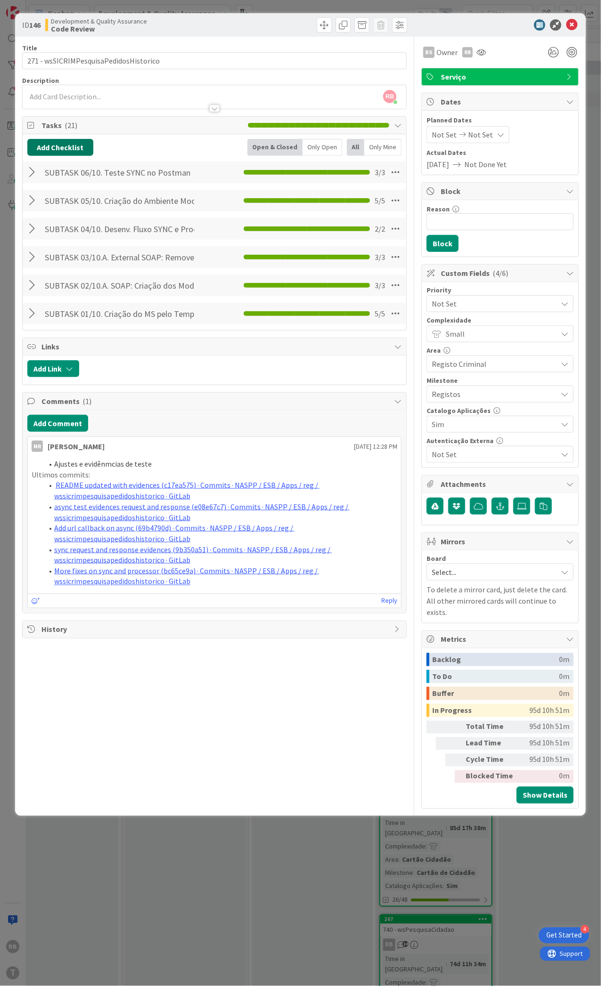
click at [59, 145] on button "Add Checklist" at bounding box center [60, 147] width 66 height 17
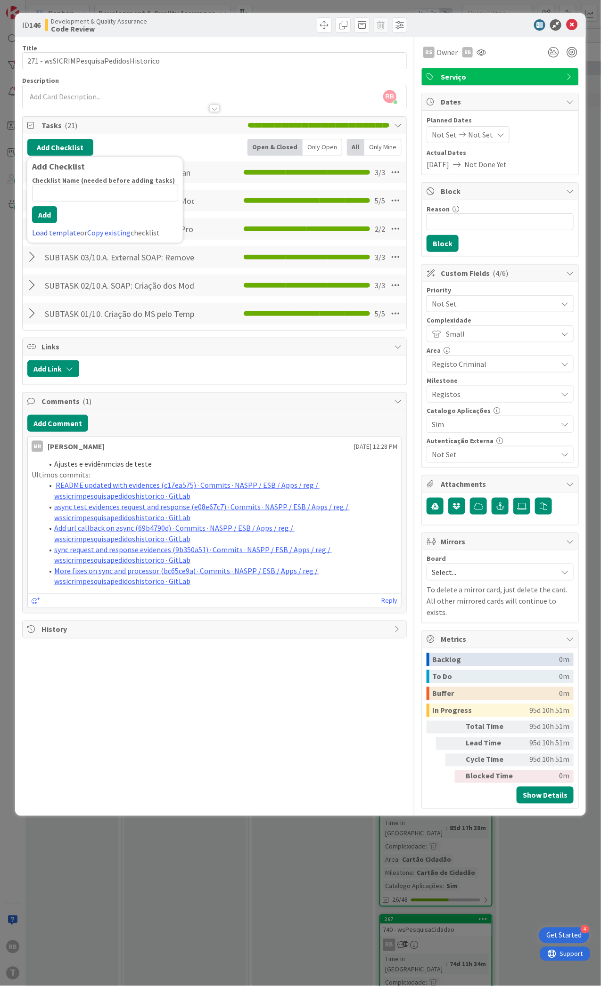
click at [51, 228] on link "Load template" at bounding box center [56, 232] width 48 height 9
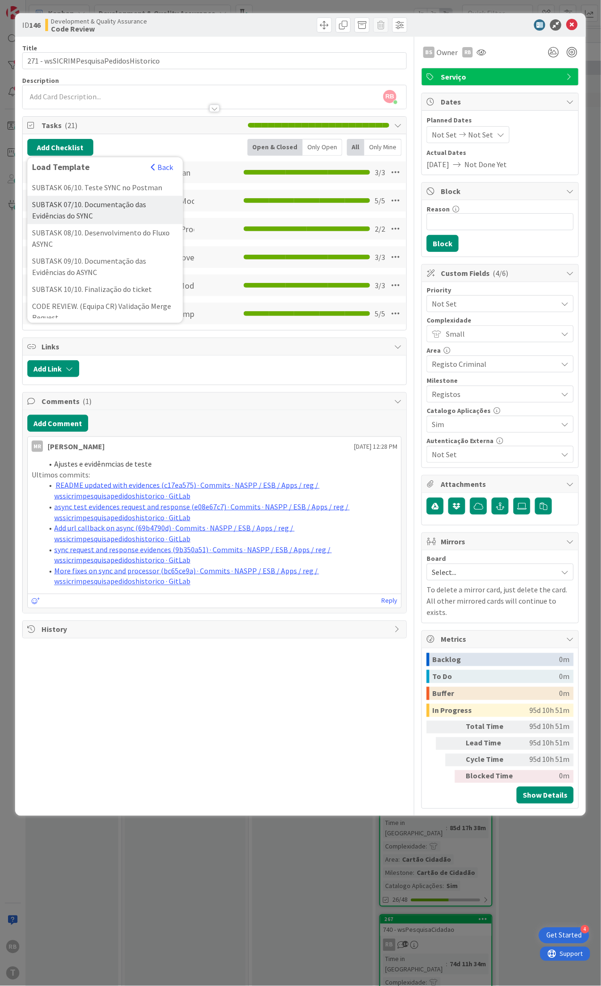
scroll to position [251, 0]
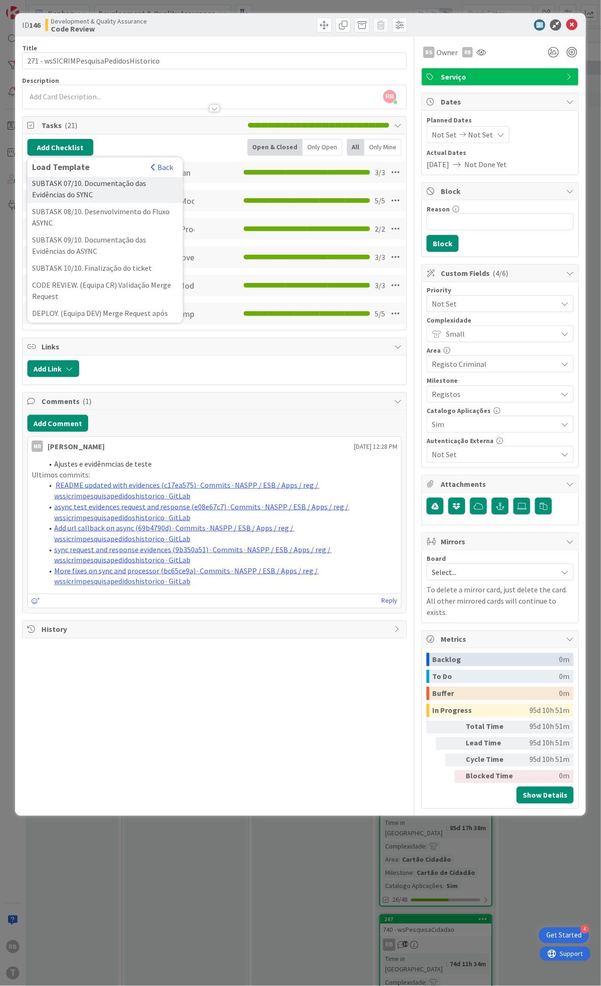
click at [51, 203] on div "SUBTASK 07/10. Documentação das Evidências do SYNC" at bounding box center [104, 189] width 155 height 28
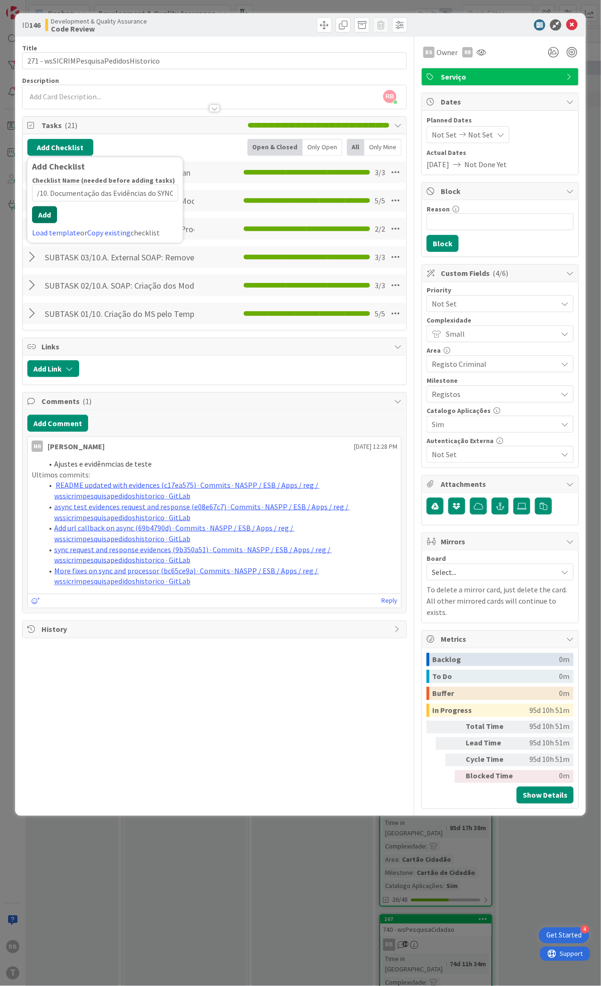
scroll to position [0, 0]
click at [41, 223] on button "Add" at bounding box center [44, 214] width 25 height 17
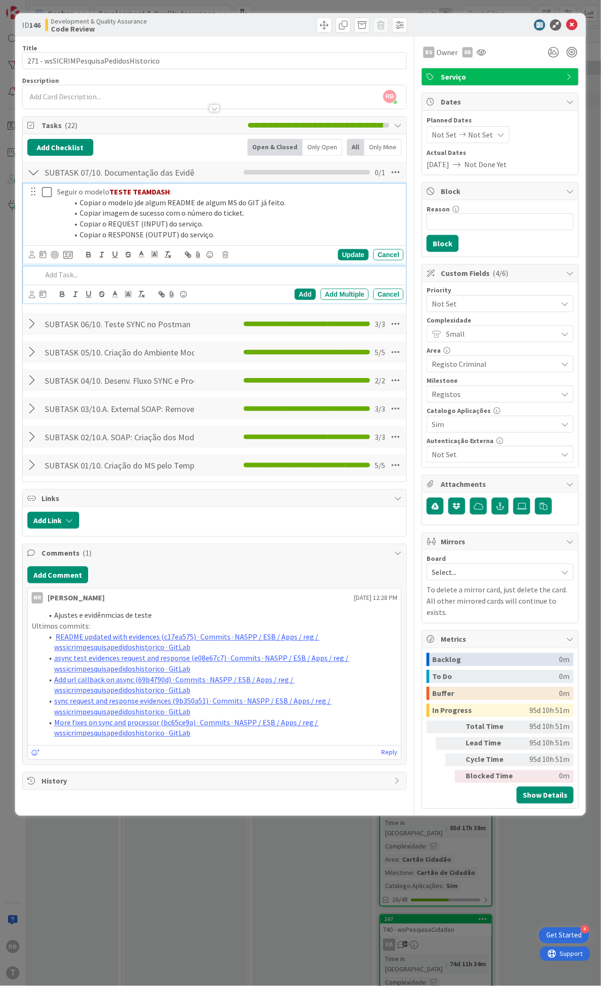
click at [48, 190] on icon at bounding box center [47, 192] width 10 height 11
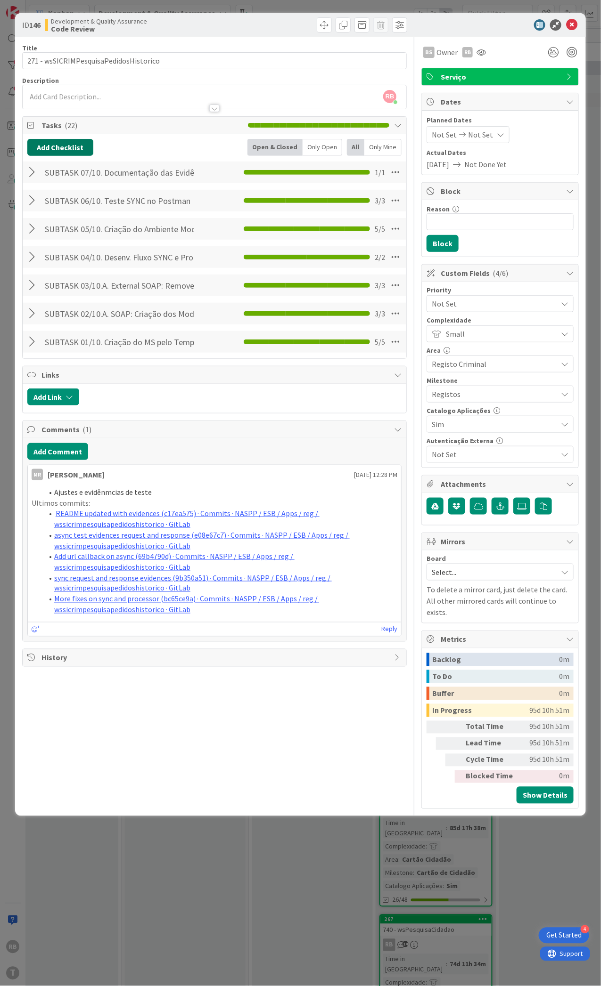
click at [50, 151] on button "Add Checklist" at bounding box center [60, 147] width 66 height 17
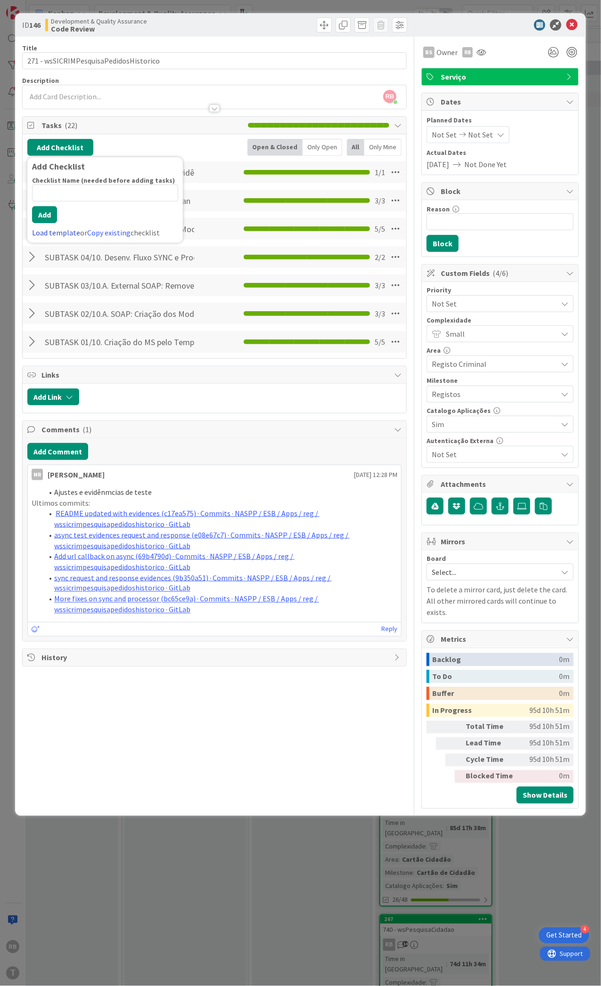
click at [53, 228] on link "Load template" at bounding box center [56, 232] width 48 height 9
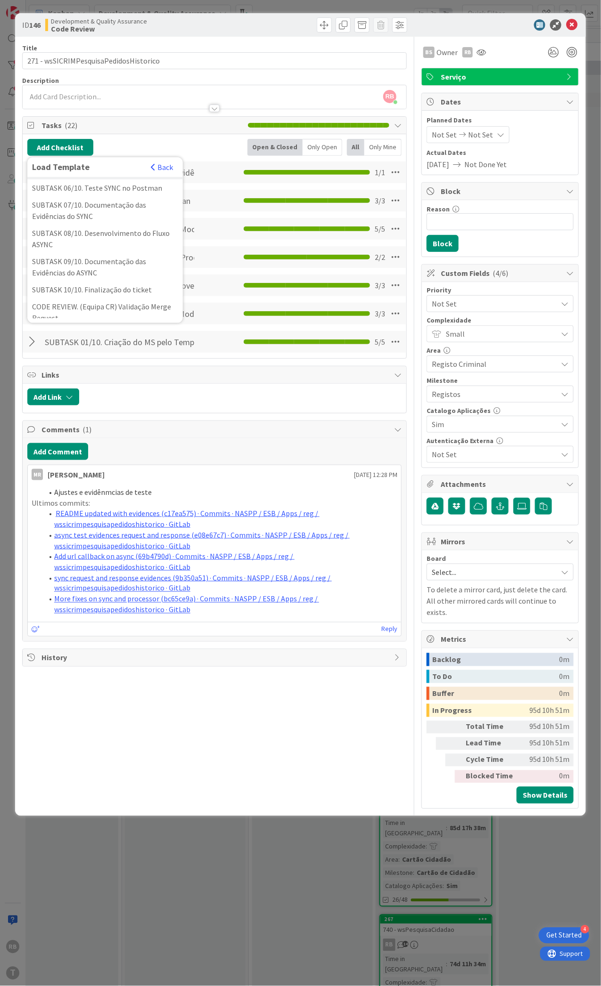
scroll to position [251, 0]
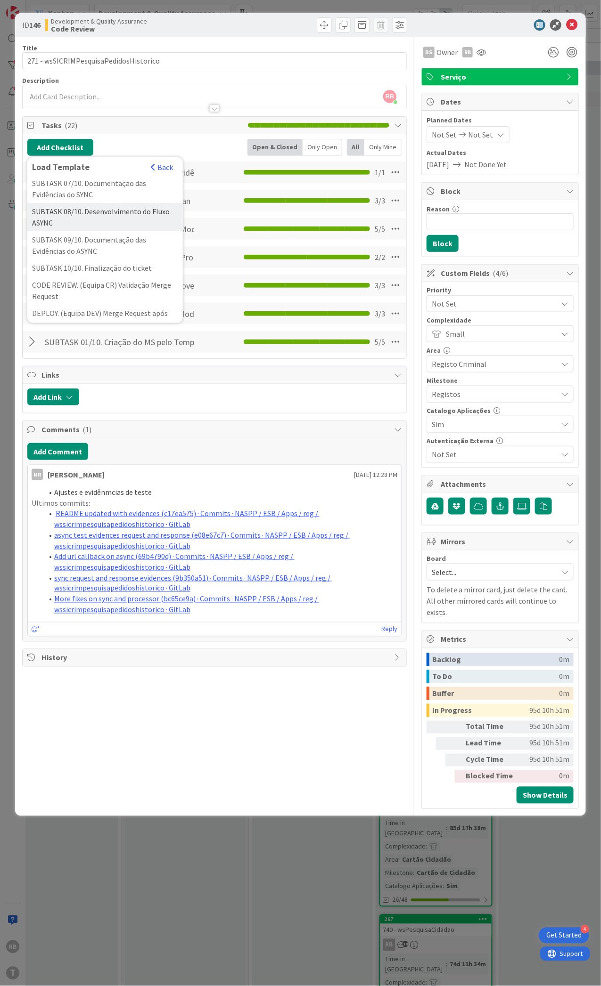
click at [95, 231] on div "SUBTASK 08/10. Desenvolvimento do Fluxo ASYNC" at bounding box center [104, 217] width 155 height 28
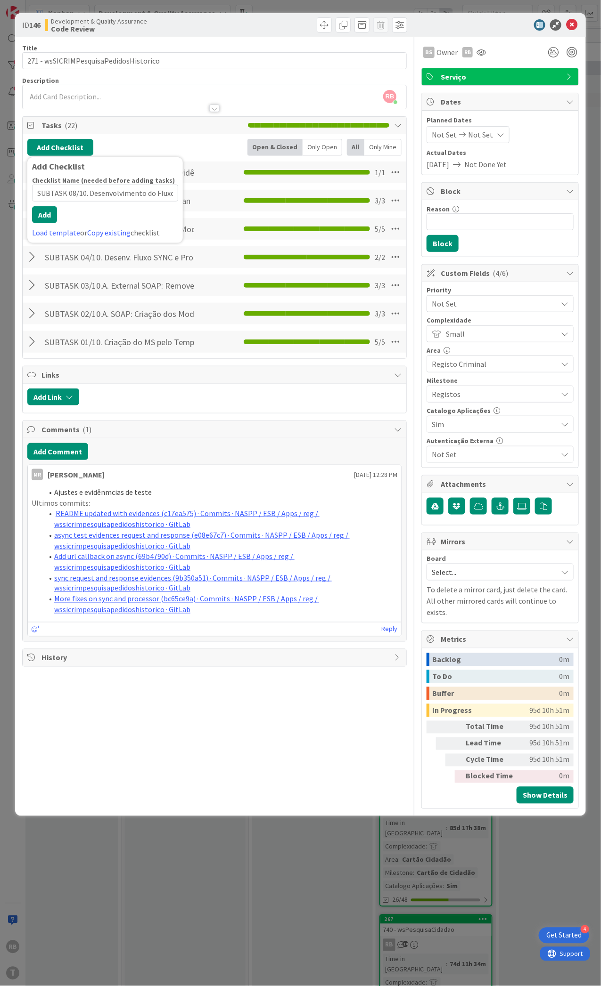
scroll to position [0, 22]
click at [47, 219] on button "Add" at bounding box center [44, 214] width 25 height 17
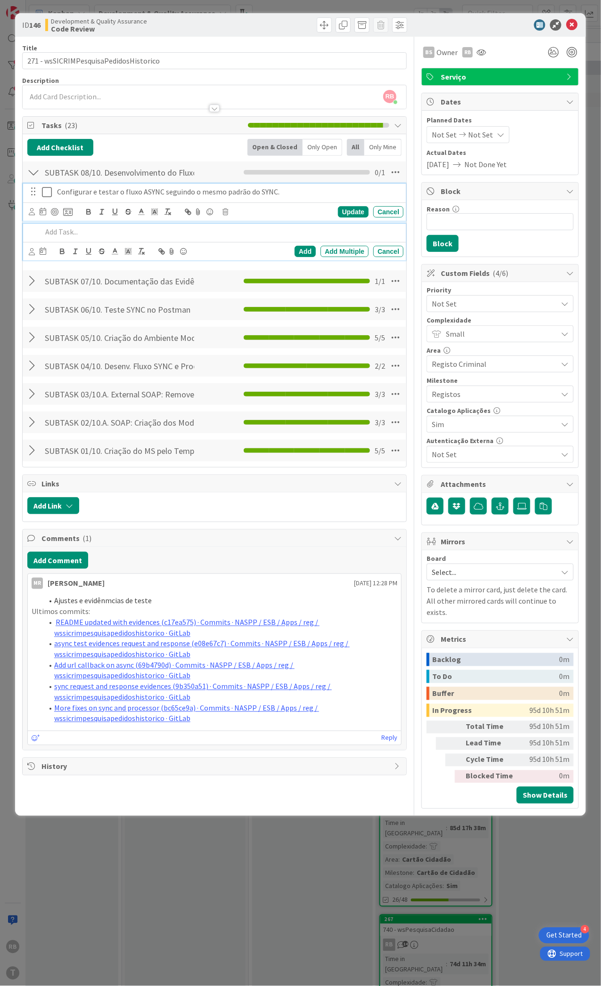
click at [46, 191] on icon at bounding box center [47, 192] width 10 height 11
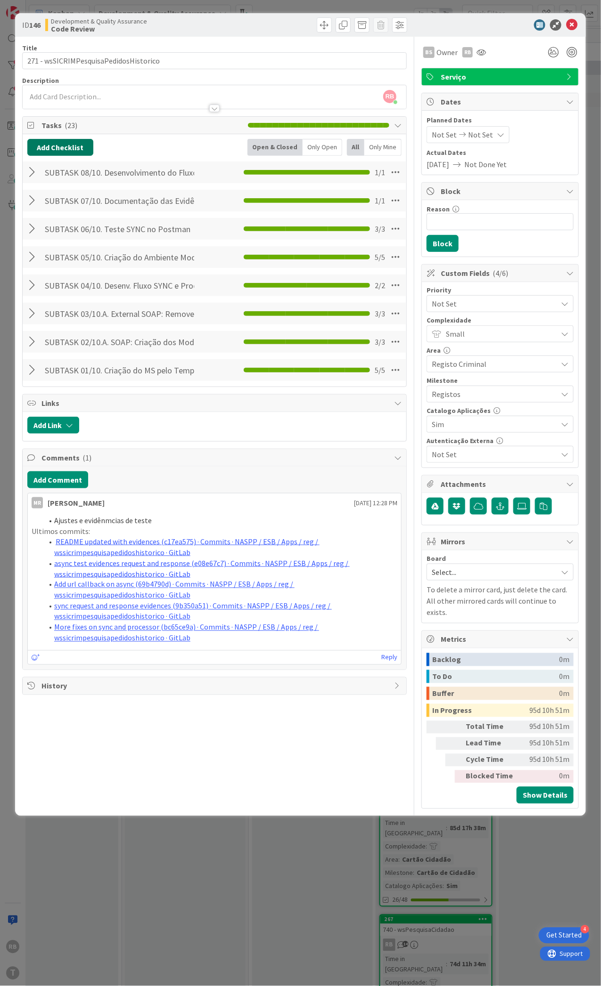
click at [48, 145] on button "Add Checklist" at bounding box center [60, 147] width 66 height 17
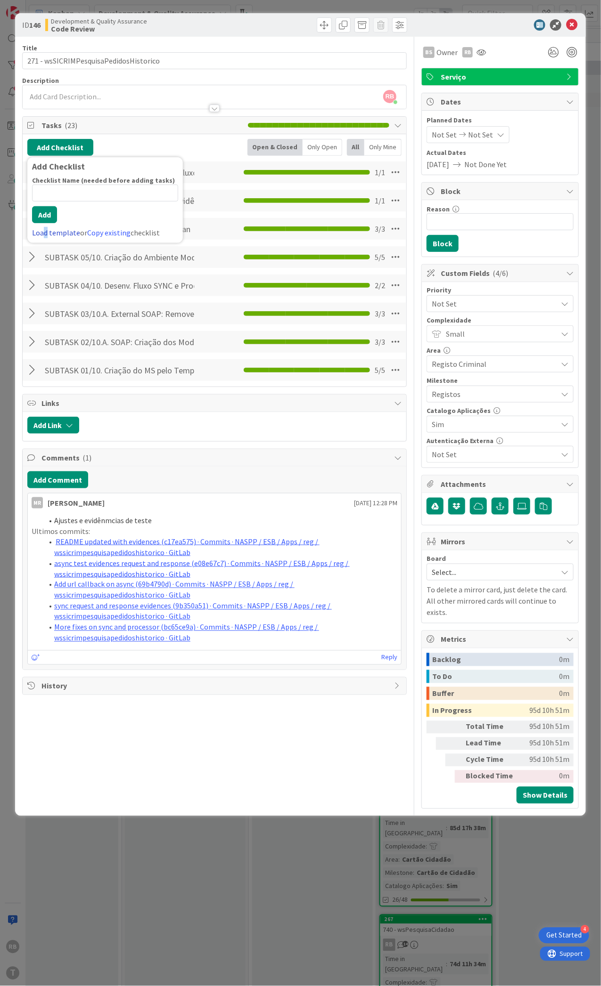
click at [45, 228] on div "Load template or Copy existing checklist" at bounding box center [105, 232] width 146 height 11
click at [45, 231] on link "Load template" at bounding box center [56, 232] width 48 height 9
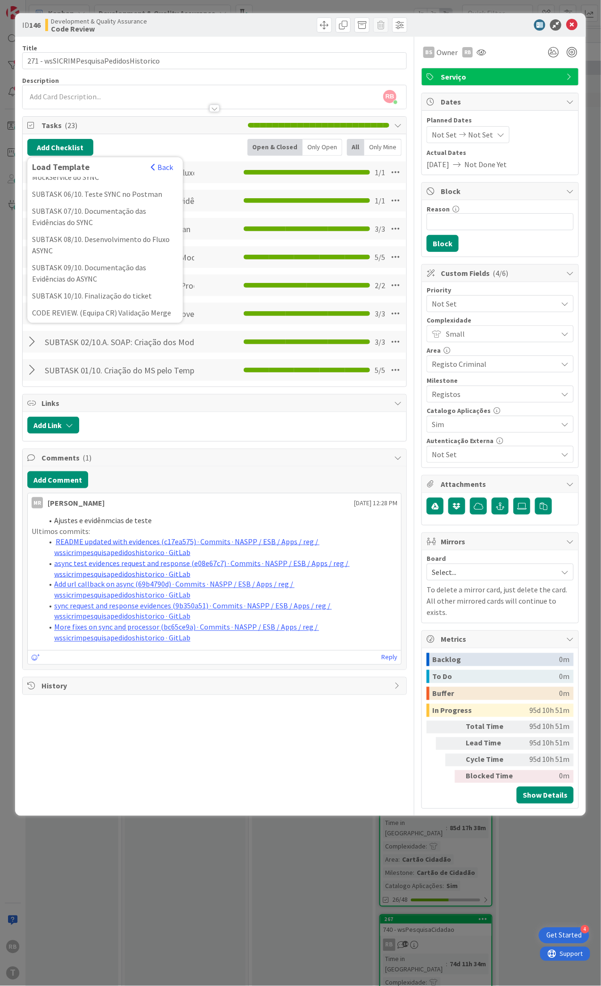
scroll to position [251, 0]
click at [93, 259] on div "SUBTASK 09/10. Documentação das Evidências do ASYNC" at bounding box center [104, 245] width 155 height 28
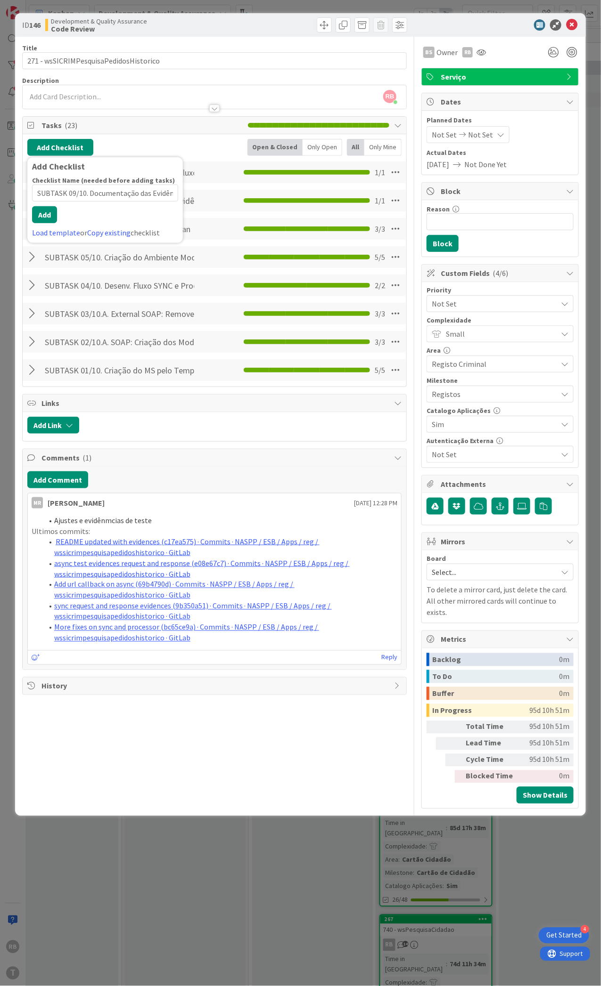
scroll to position [0, 44]
click at [45, 222] on button "Add" at bounding box center [44, 214] width 25 height 17
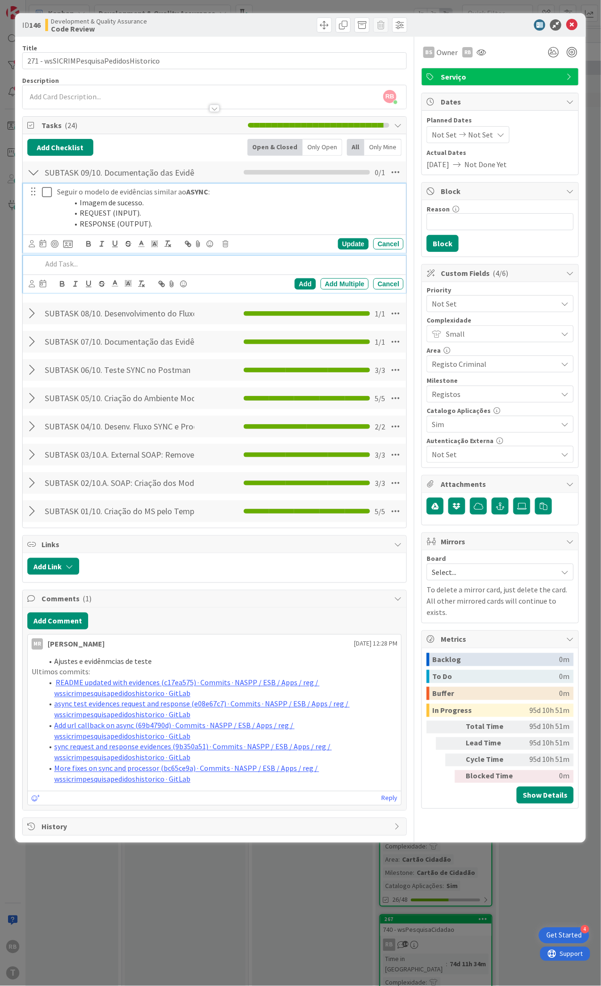
click at [48, 191] on icon at bounding box center [47, 192] width 10 height 11
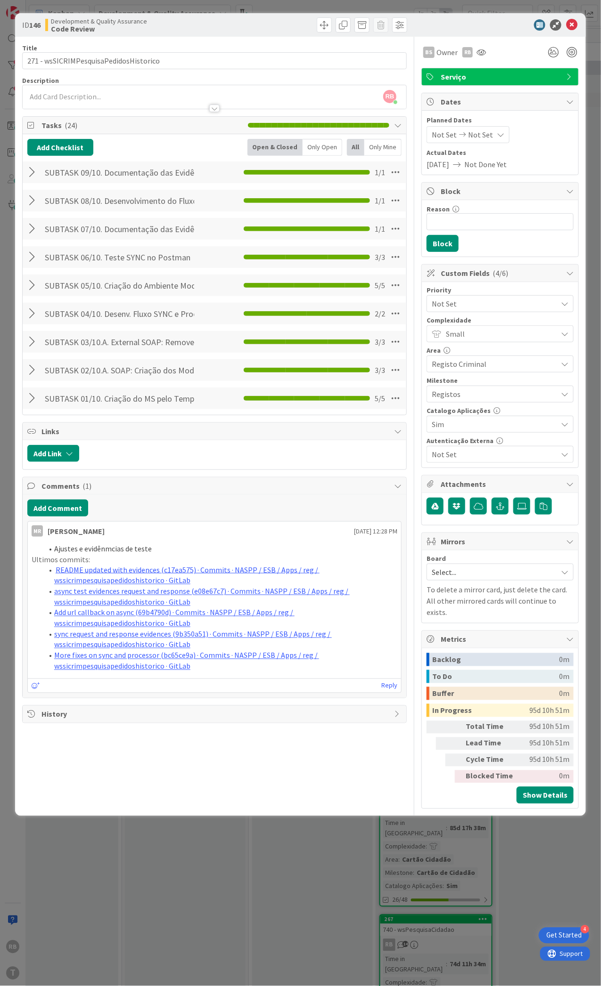
click at [33, 170] on div at bounding box center [33, 172] width 12 height 17
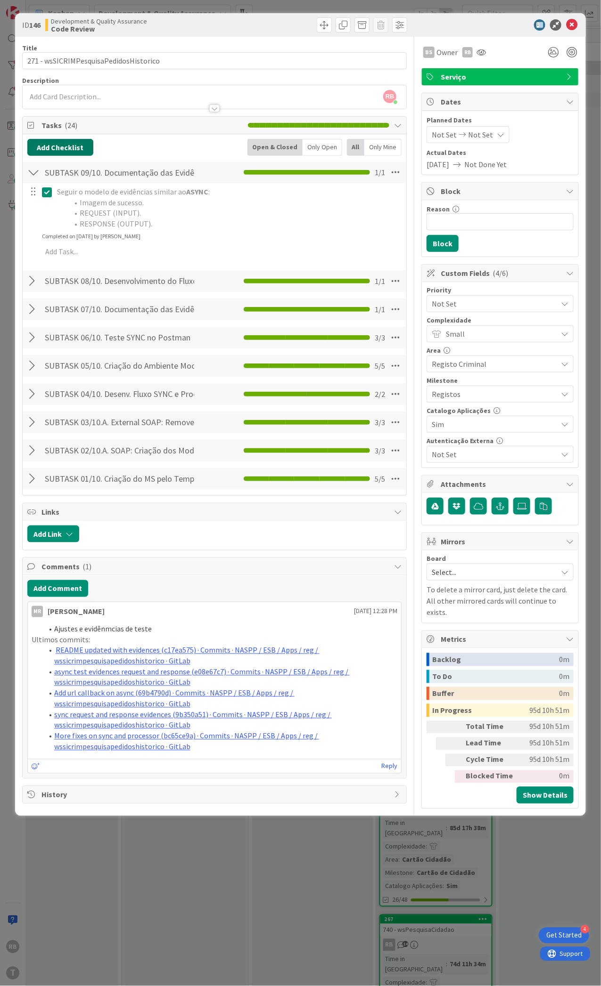
click at [42, 145] on button "Add Checklist" at bounding box center [60, 147] width 66 height 17
click at [61, 232] on link "Load template" at bounding box center [56, 232] width 48 height 9
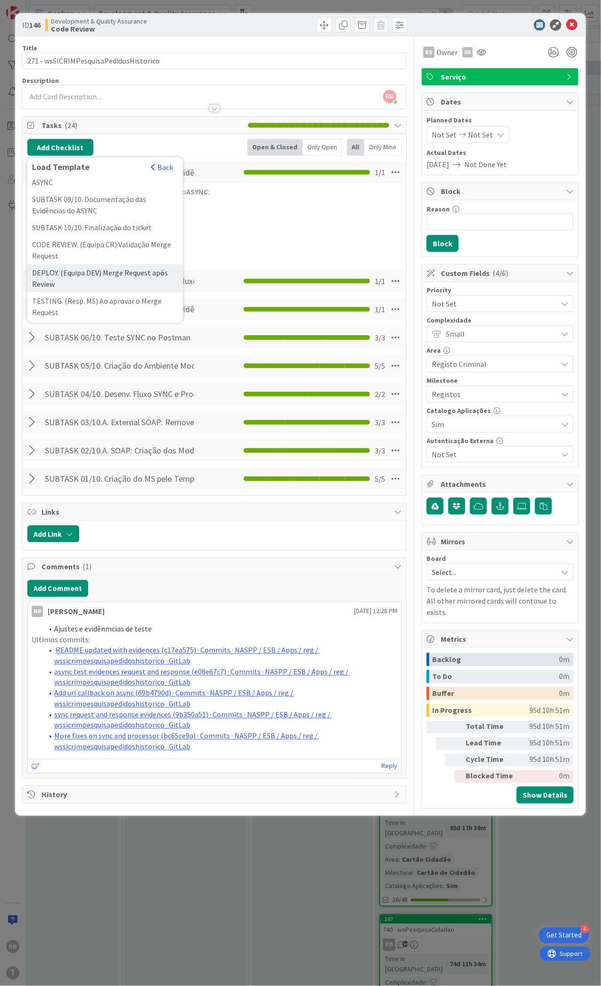
scroll to position [314, 0]
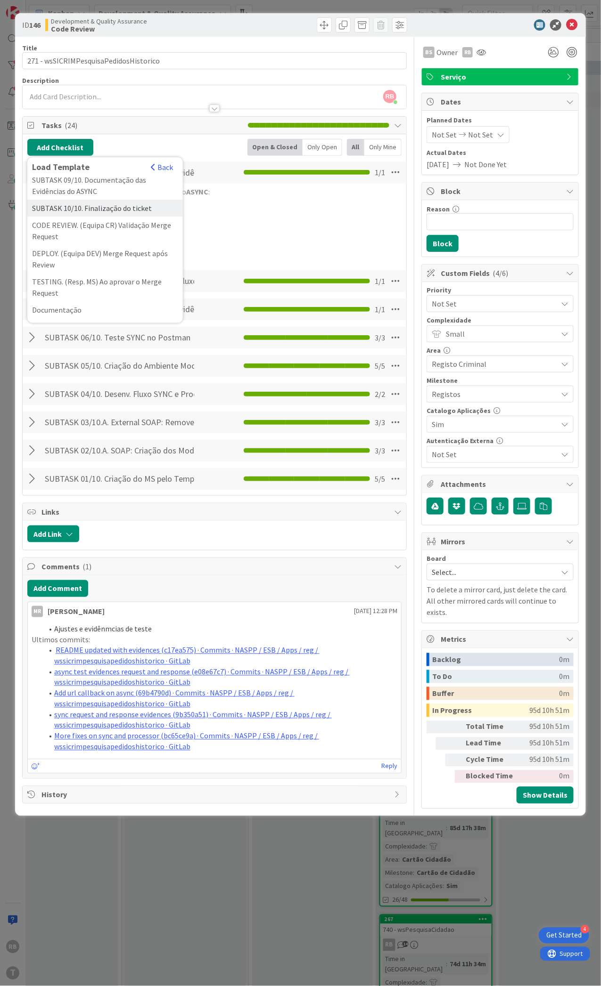
click at [67, 217] on div "SUBTASK 10/10. Finalização do ticket" at bounding box center [104, 208] width 155 height 17
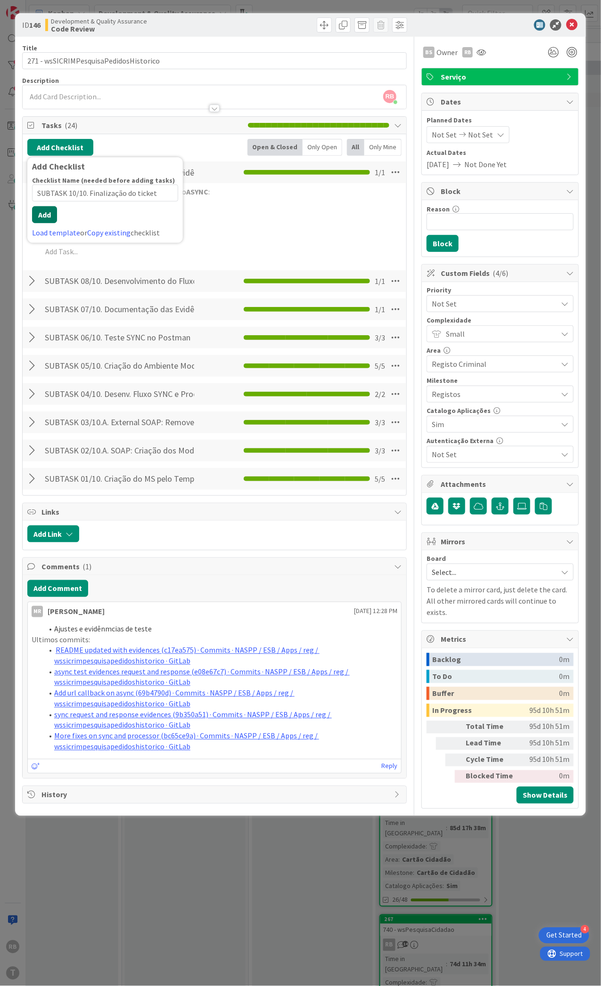
click at [48, 224] on div "Checklist Name (needed before adding tasks) 36 / 64 SUBTASK 10/10. Finalização …" at bounding box center [105, 207] width 146 height 62
click at [48, 213] on button "Add" at bounding box center [44, 214] width 25 height 17
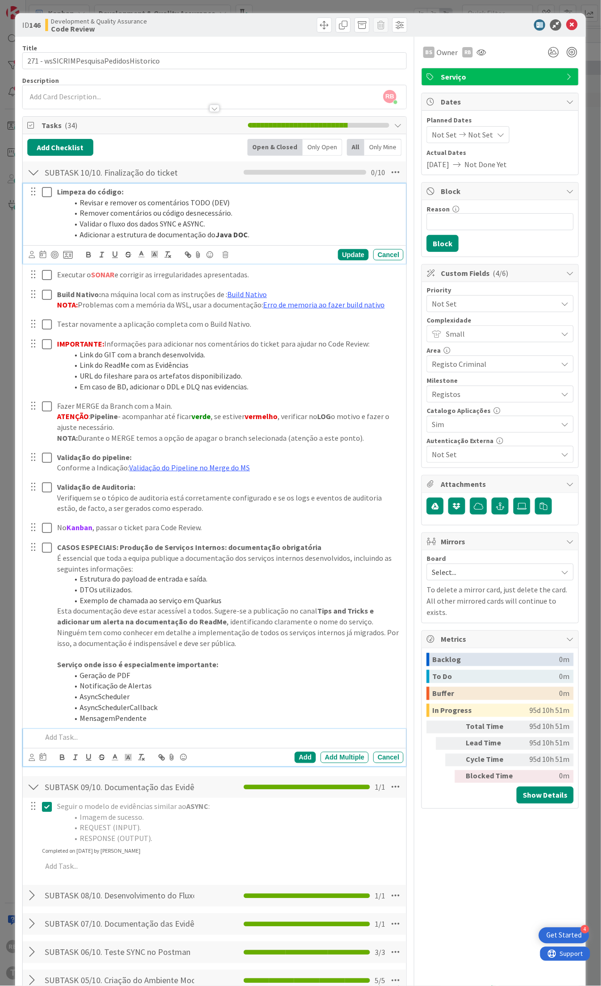
click at [45, 189] on icon at bounding box center [47, 192] width 10 height 11
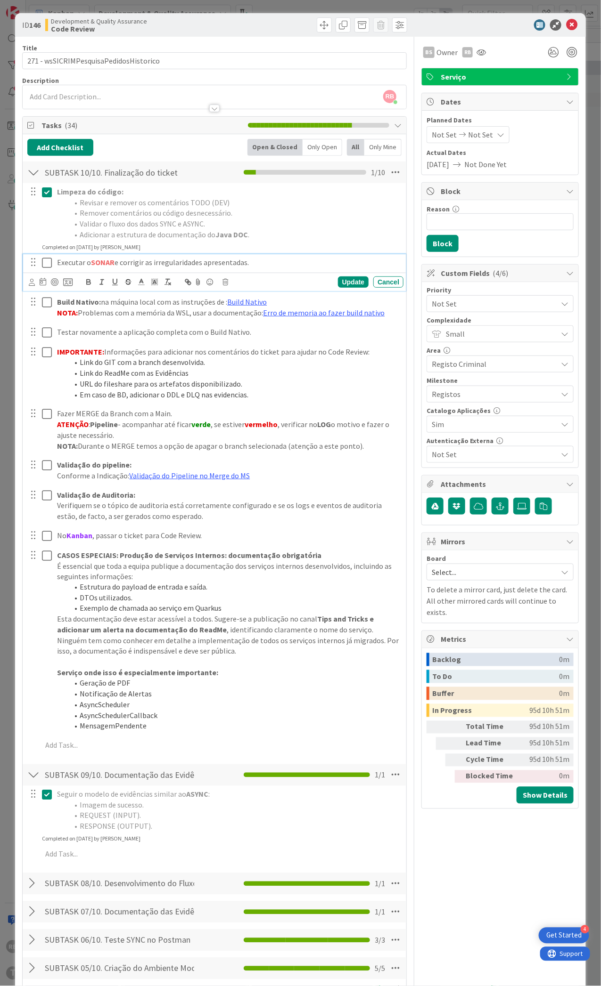
click at [50, 261] on icon at bounding box center [47, 262] width 10 height 11
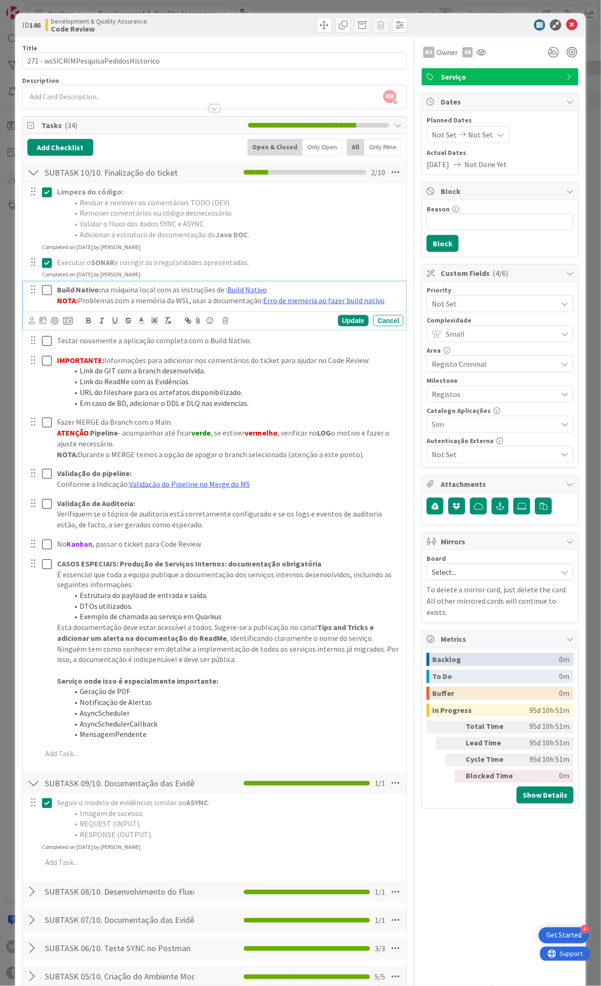
click at [47, 287] on icon at bounding box center [47, 289] width 10 height 11
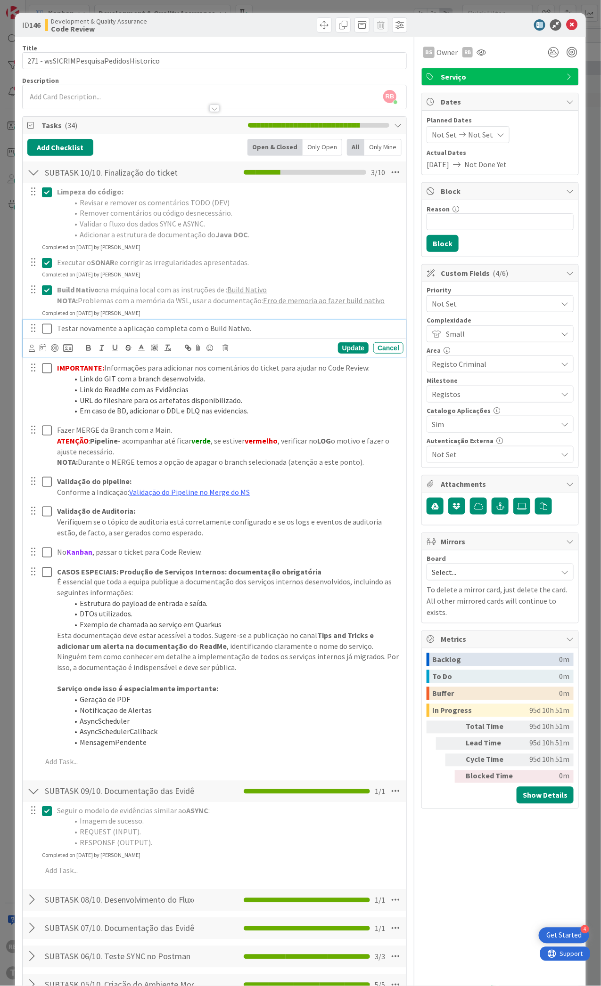
click at [48, 325] on icon at bounding box center [47, 328] width 10 height 11
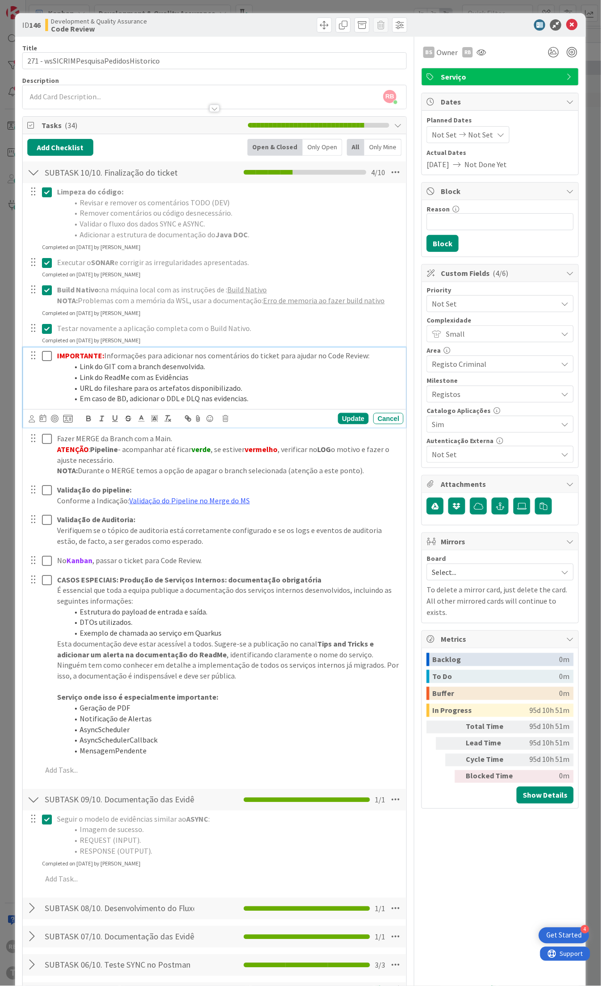
click at [47, 356] on icon at bounding box center [47, 355] width 10 height 11
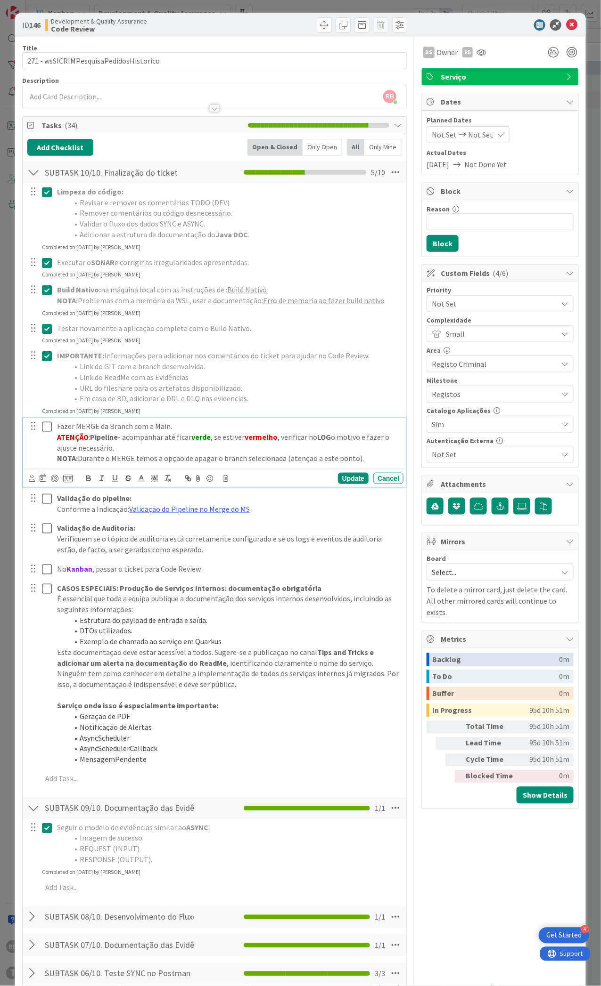
click at [47, 427] on icon at bounding box center [47, 426] width 10 height 11
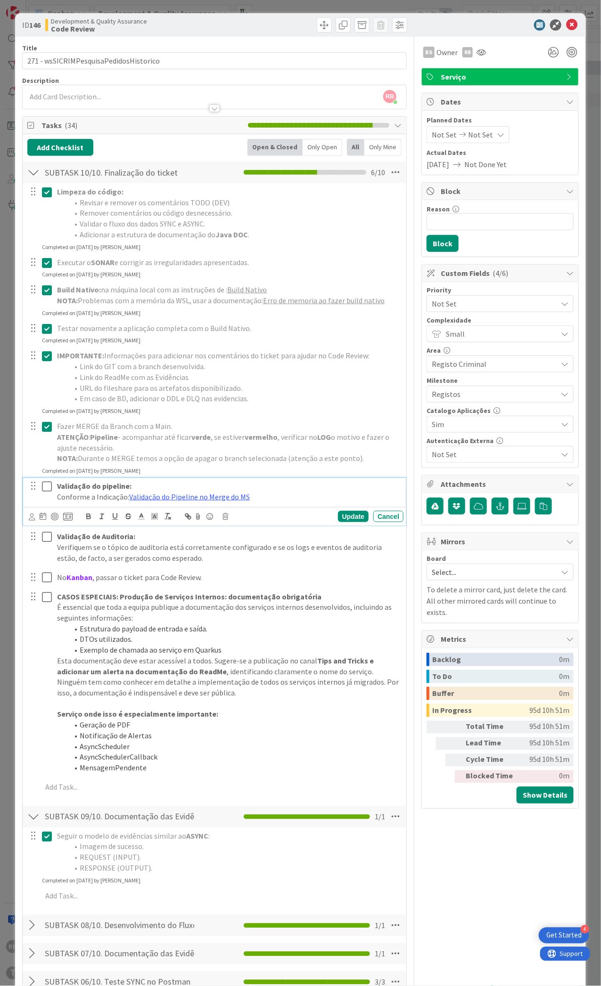
click at [45, 486] on icon at bounding box center [47, 486] width 10 height 11
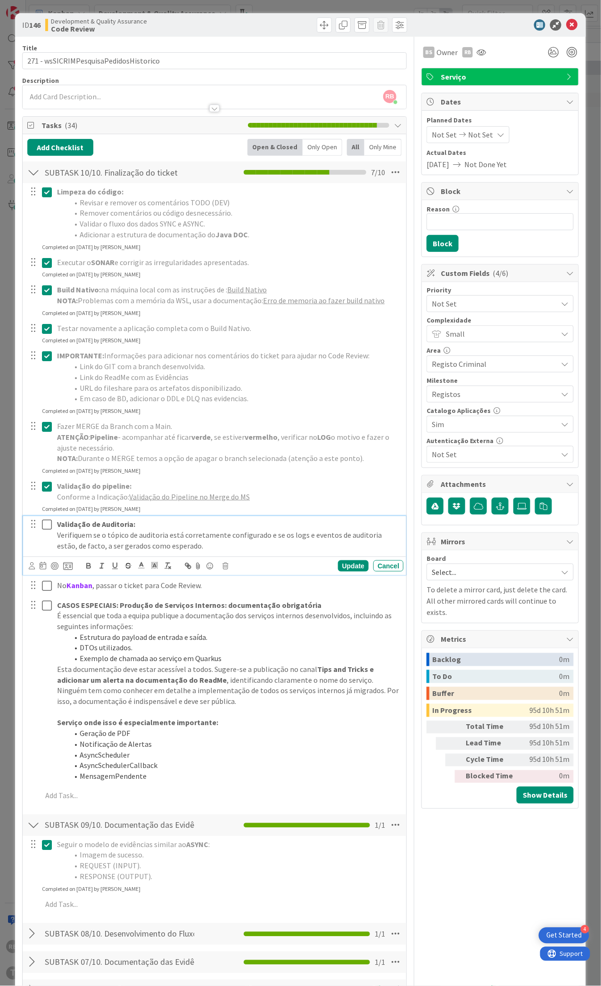
click at [44, 524] on icon at bounding box center [47, 524] width 10 height 11
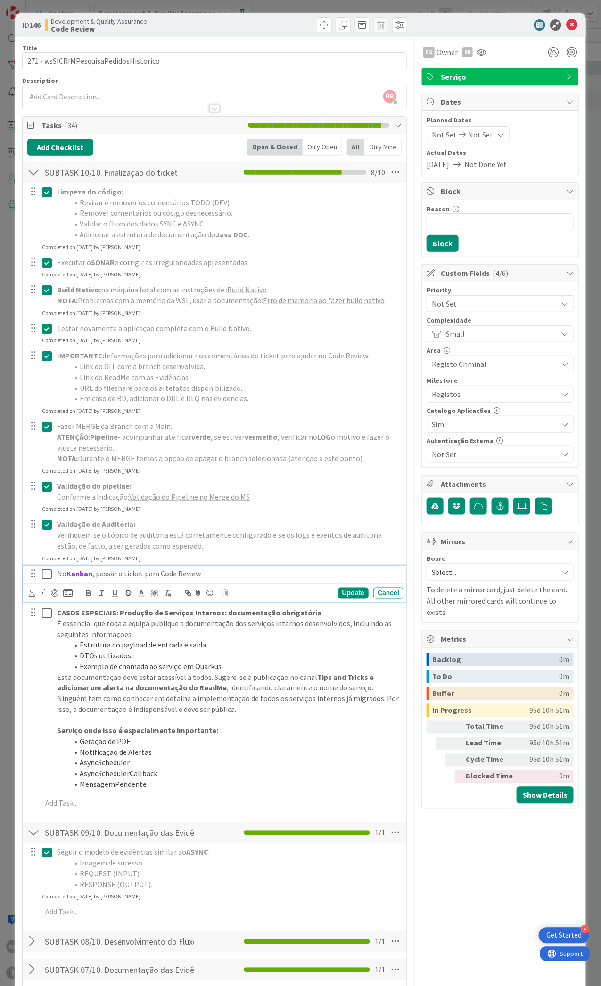
click at [44, 572] on icon at bounding box center [47, 573] width 10 height 11
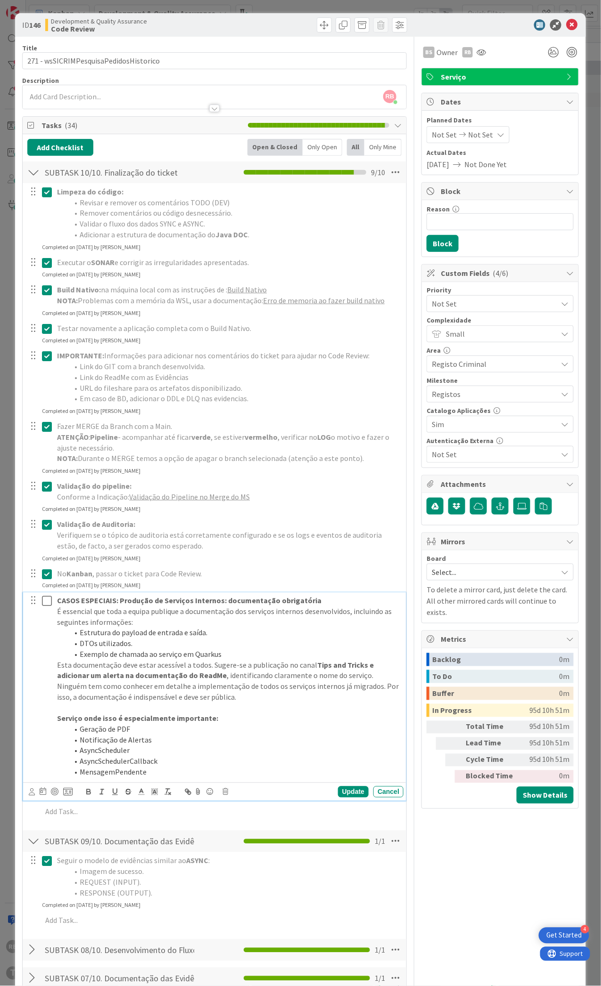
click at [282, 713] on p at bounding box center [228, 708] width 342 height 11
click at [225, 794] on icon at bounding box center [225, 792] width 6 height 7
click at [246, 831] on div "Delete" at bounding box center [249, 832] width 35 height 17
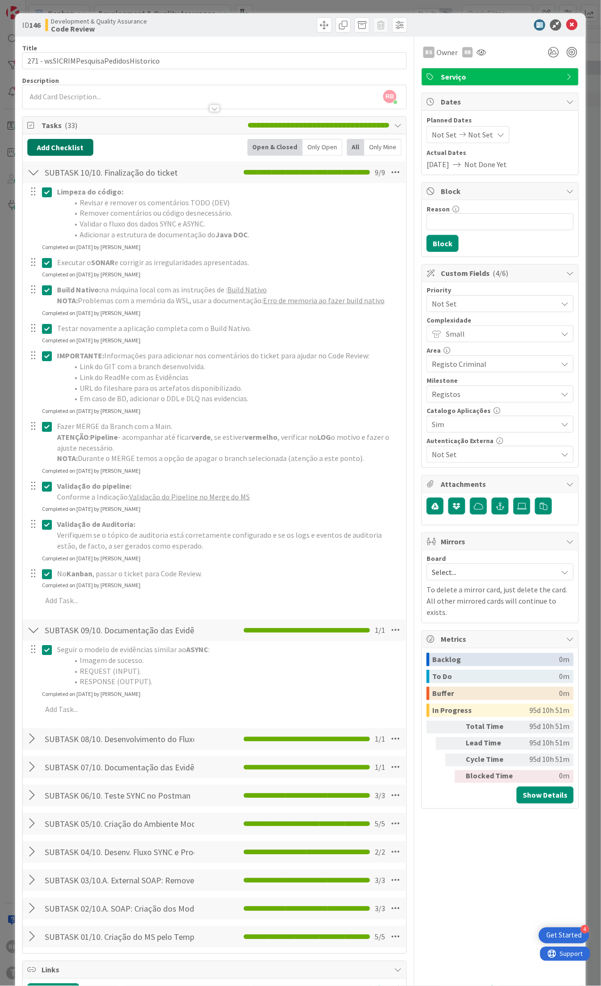
click at [60, 144] on button "Add Checklist" at bounding box center [60, 147] width 66 height 17
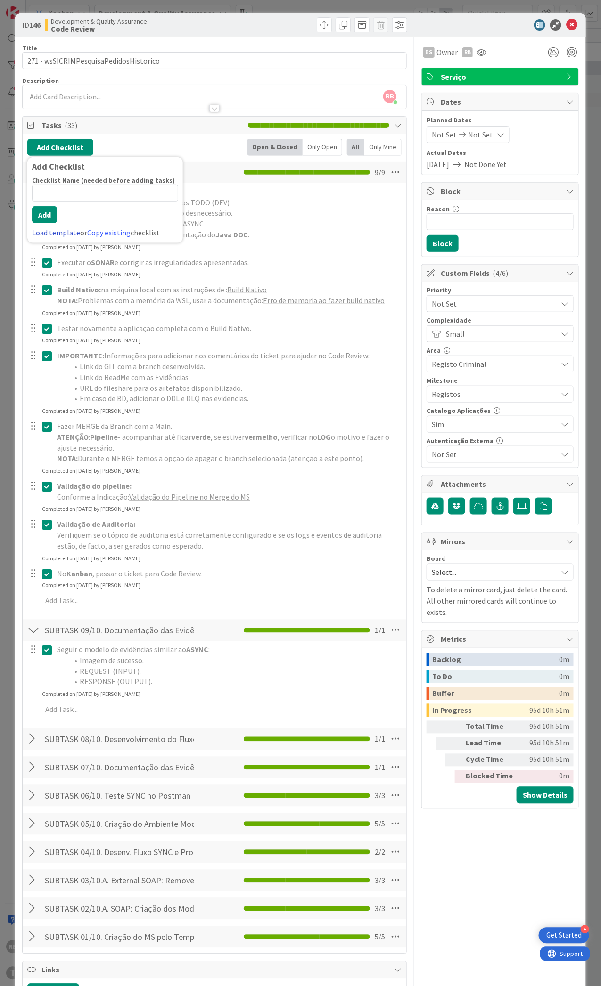
click at [42, 237] on link "Load template" at bounding box center [56, 232] width 48 height 9
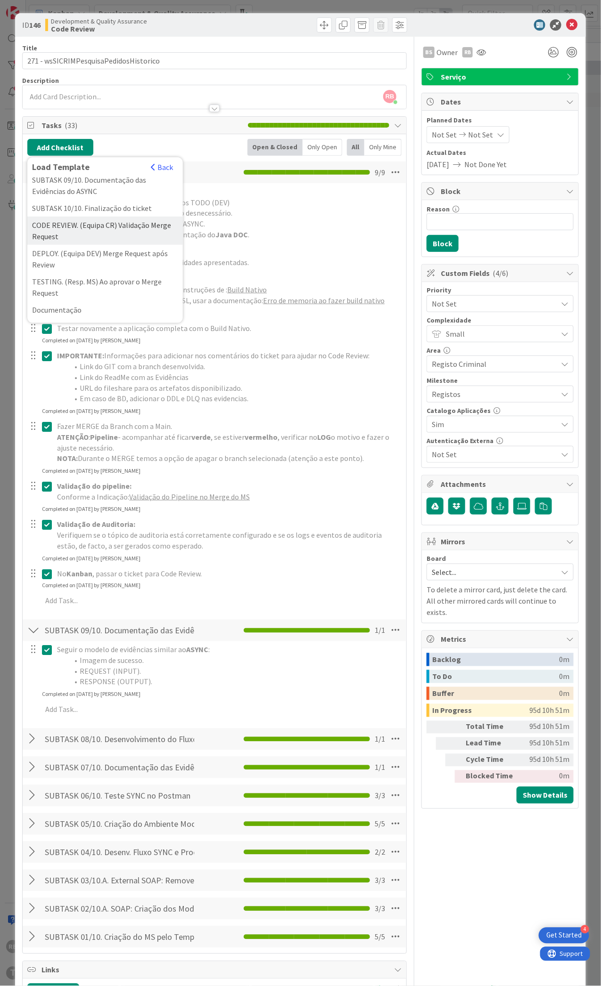
click at [78, 243] on div "CODE REVIEW. (Equipa CR) Validação Merge Request" at bounding box center [104, 231] width 155 height 28
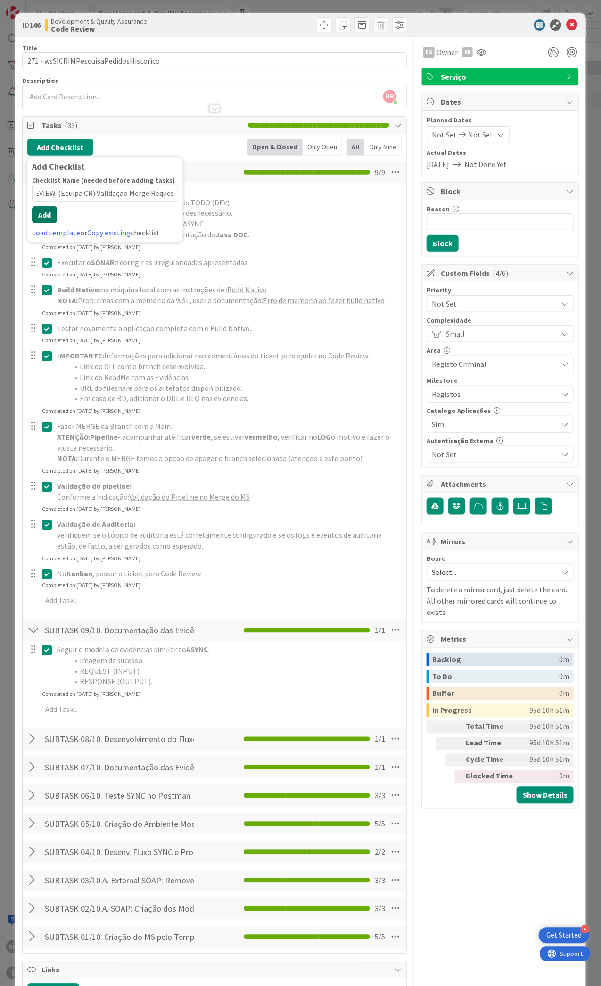
scroll to position [0, 0]
click at [51, 221] on button "Add" at bounding box center [44, 214] width 25 height 17
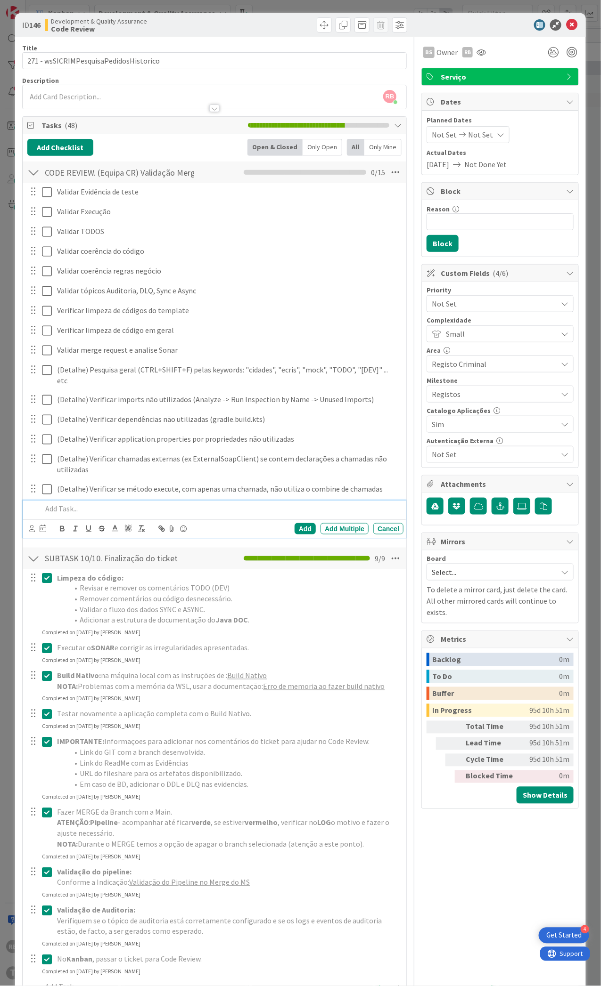
scroll to position [0, 236]
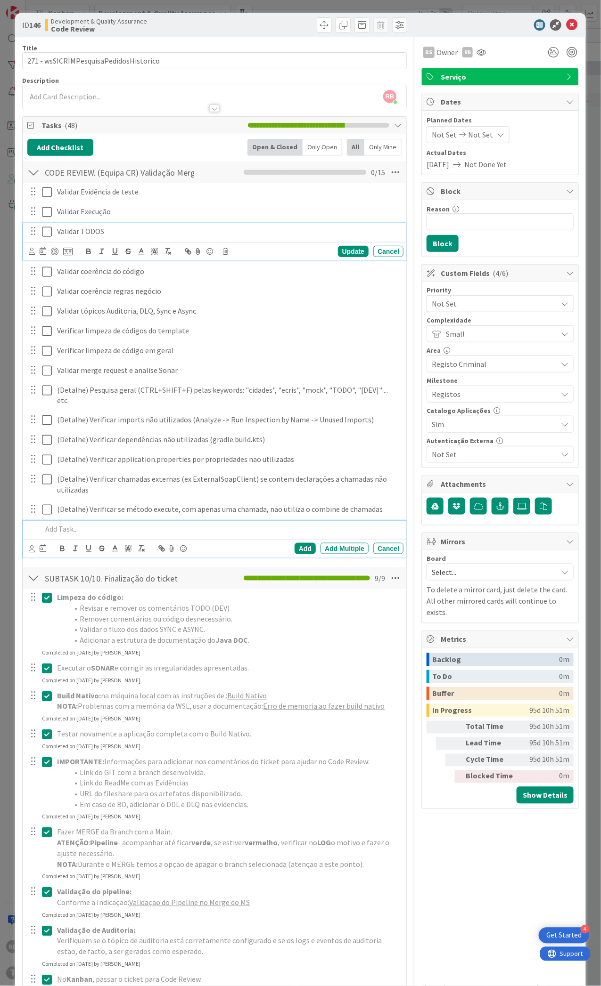
click at [48, 233] on icon at bounding box center [47, 231] width 10 height 11
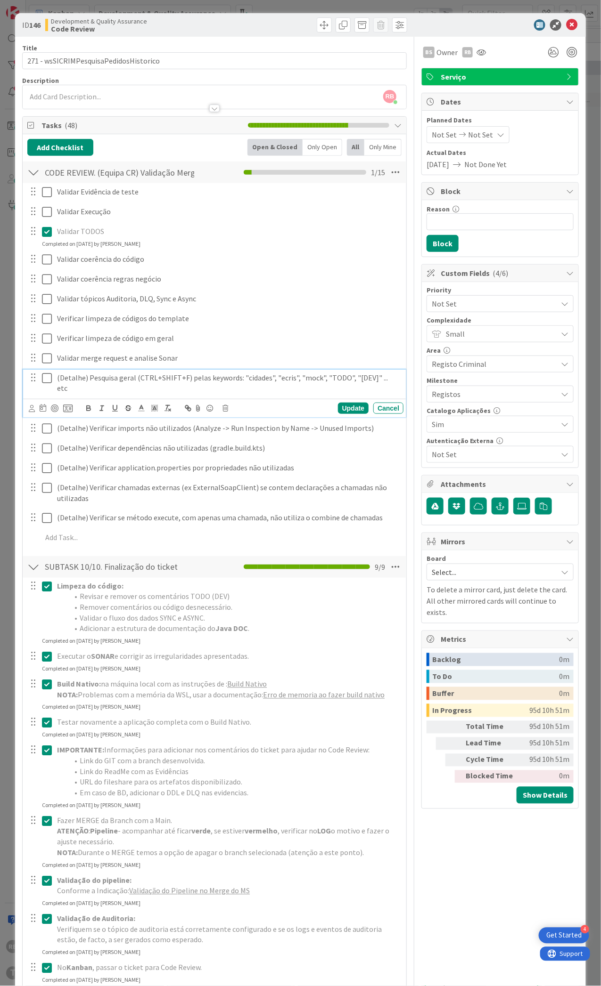
click at [305, 379] on p "(Detalhe) Pesquisa geral (CTRL+SHIFT+F) pelas keywords: "cidades", "ecris", "mo…" at bounding box center [228, 383] width 342 height 21
copy p "mock"
